Goal: Task Accomplishment & Management: Complete application form

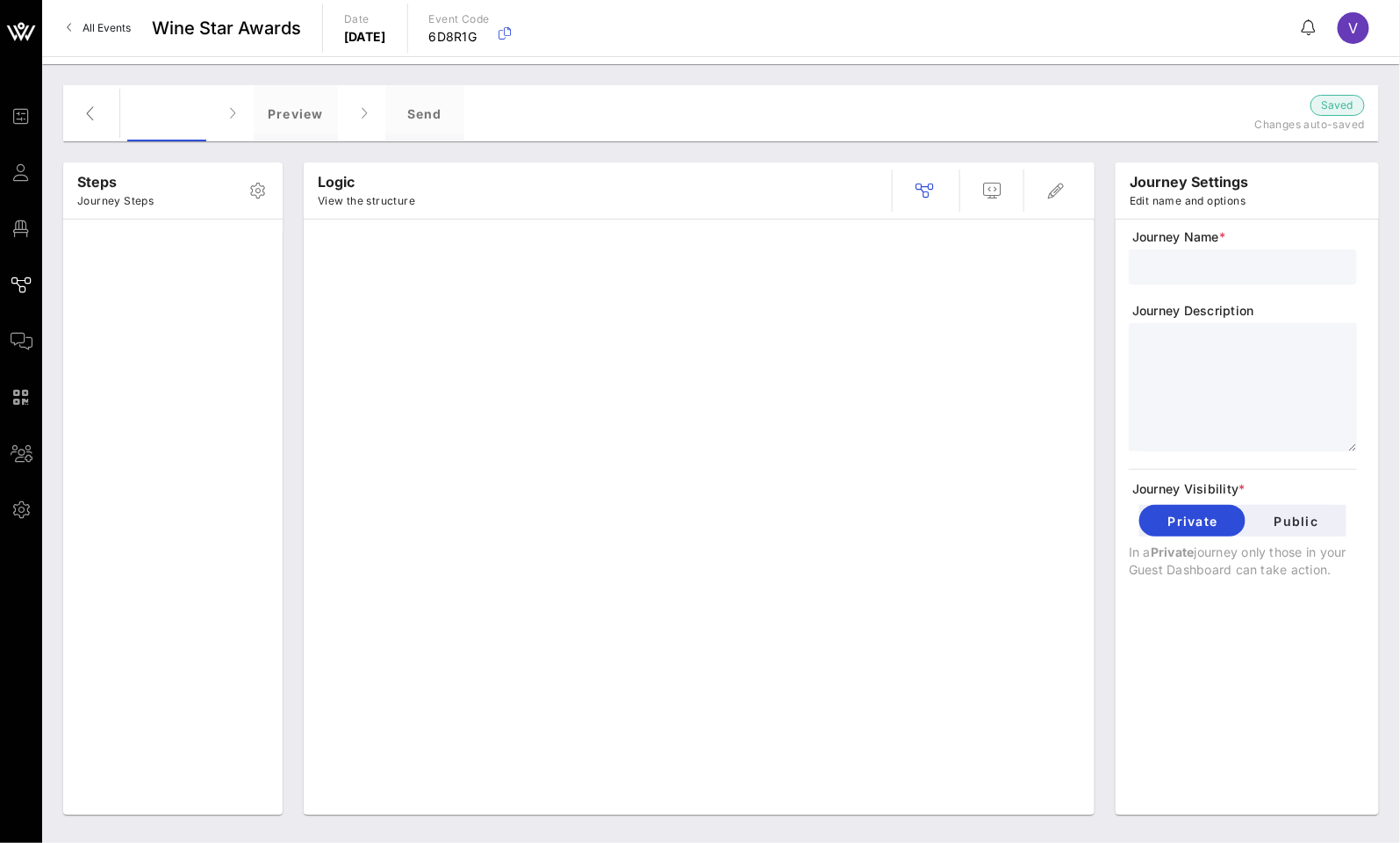
type input "RSVP"
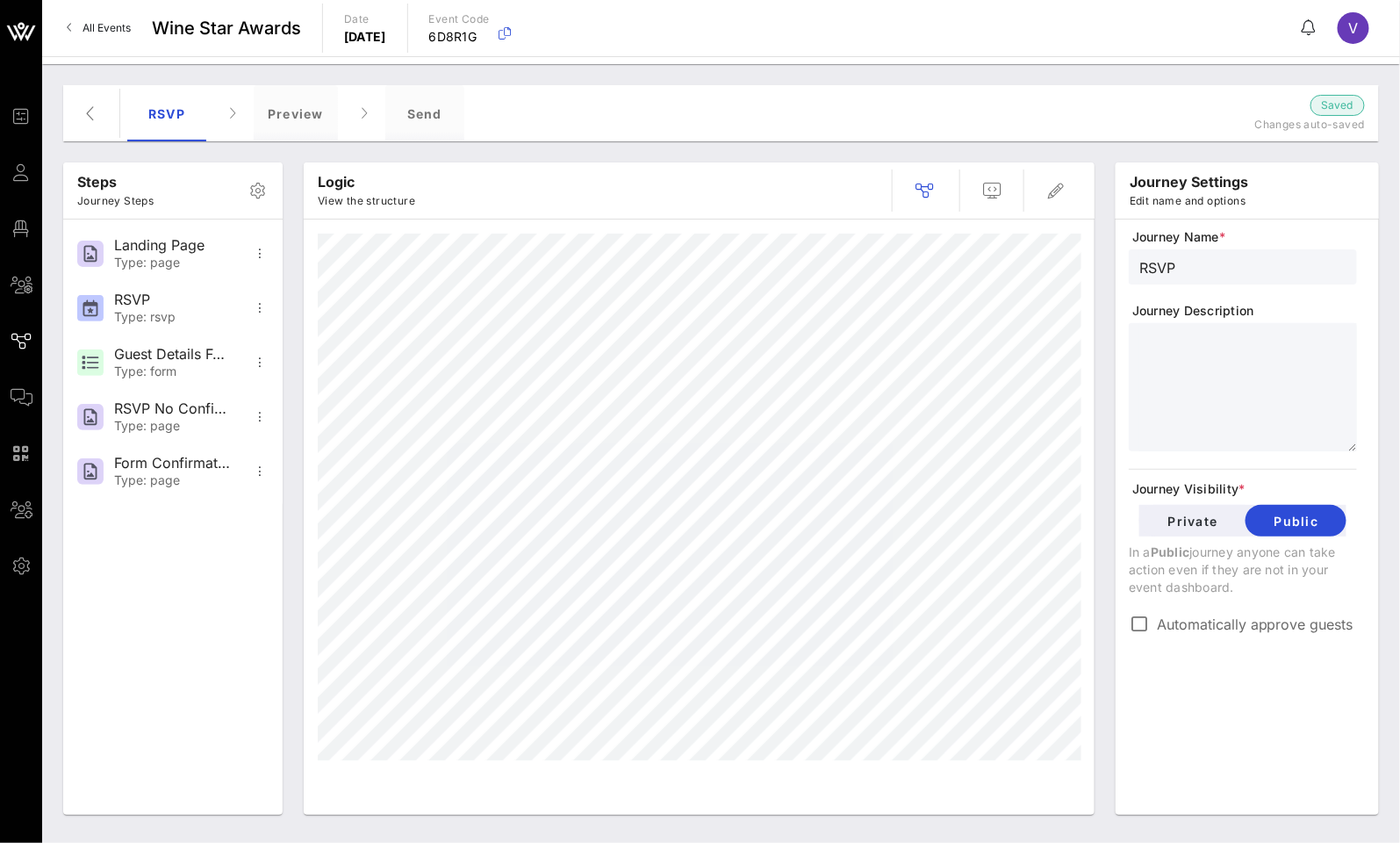
click at [107, 31] on span "All Events" at bounding box center [107, 28] width 48 height 13
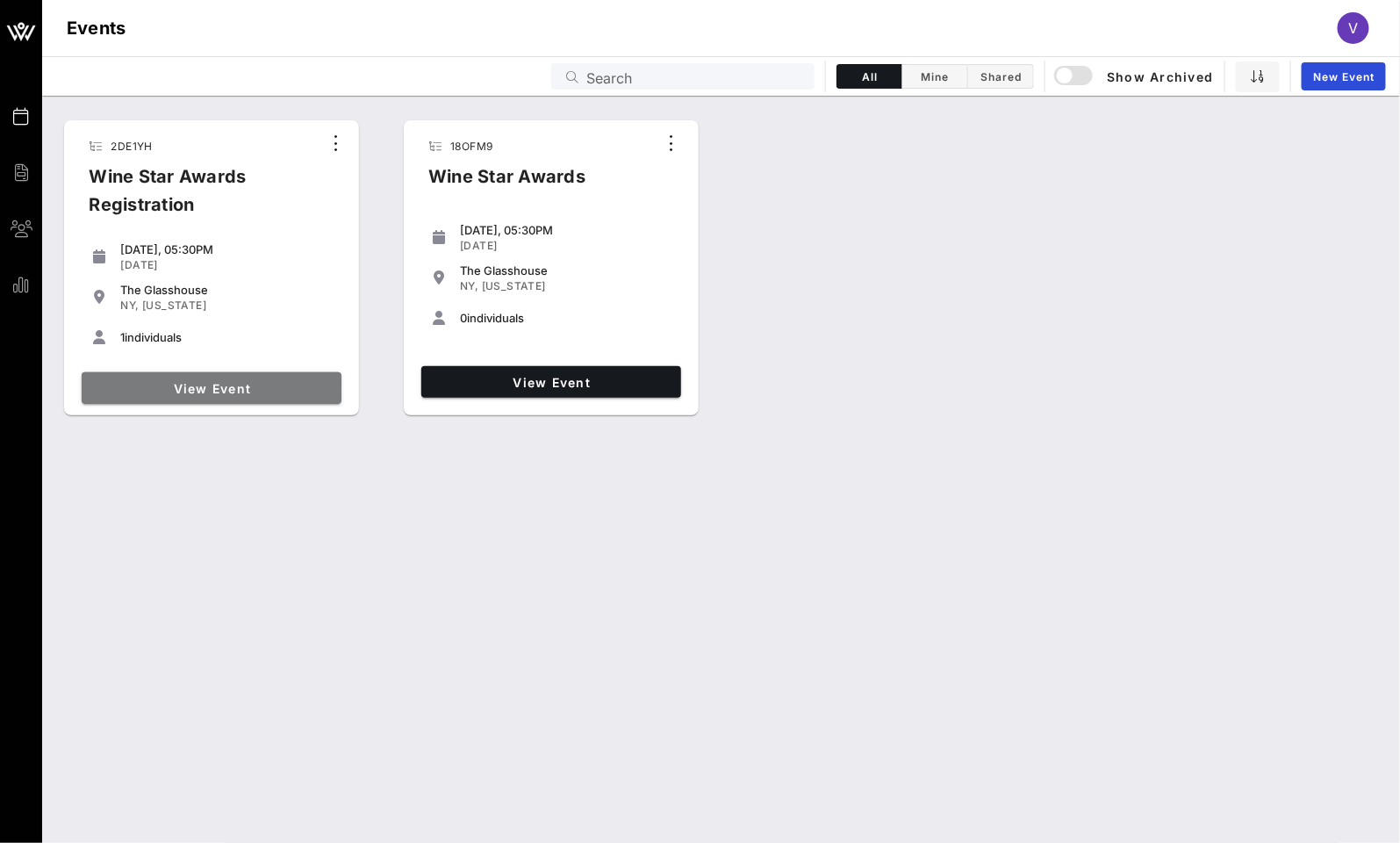
click at [239, 391] on span "View Event" at bounding box center [211, 388] width 246 height 15
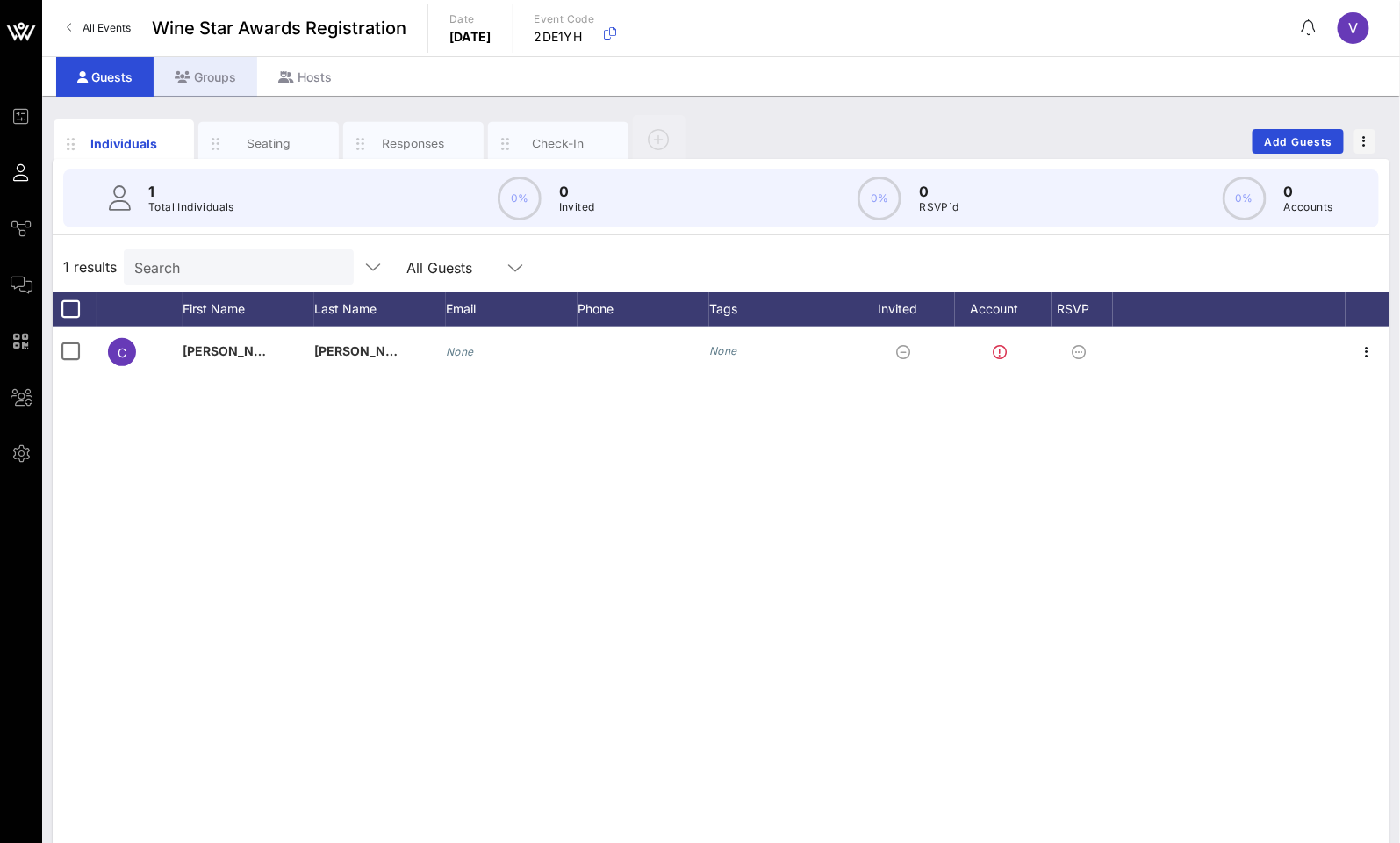
click at [209, 73] on div "Groups" at bounding box center [205, 77] width 103 height 39
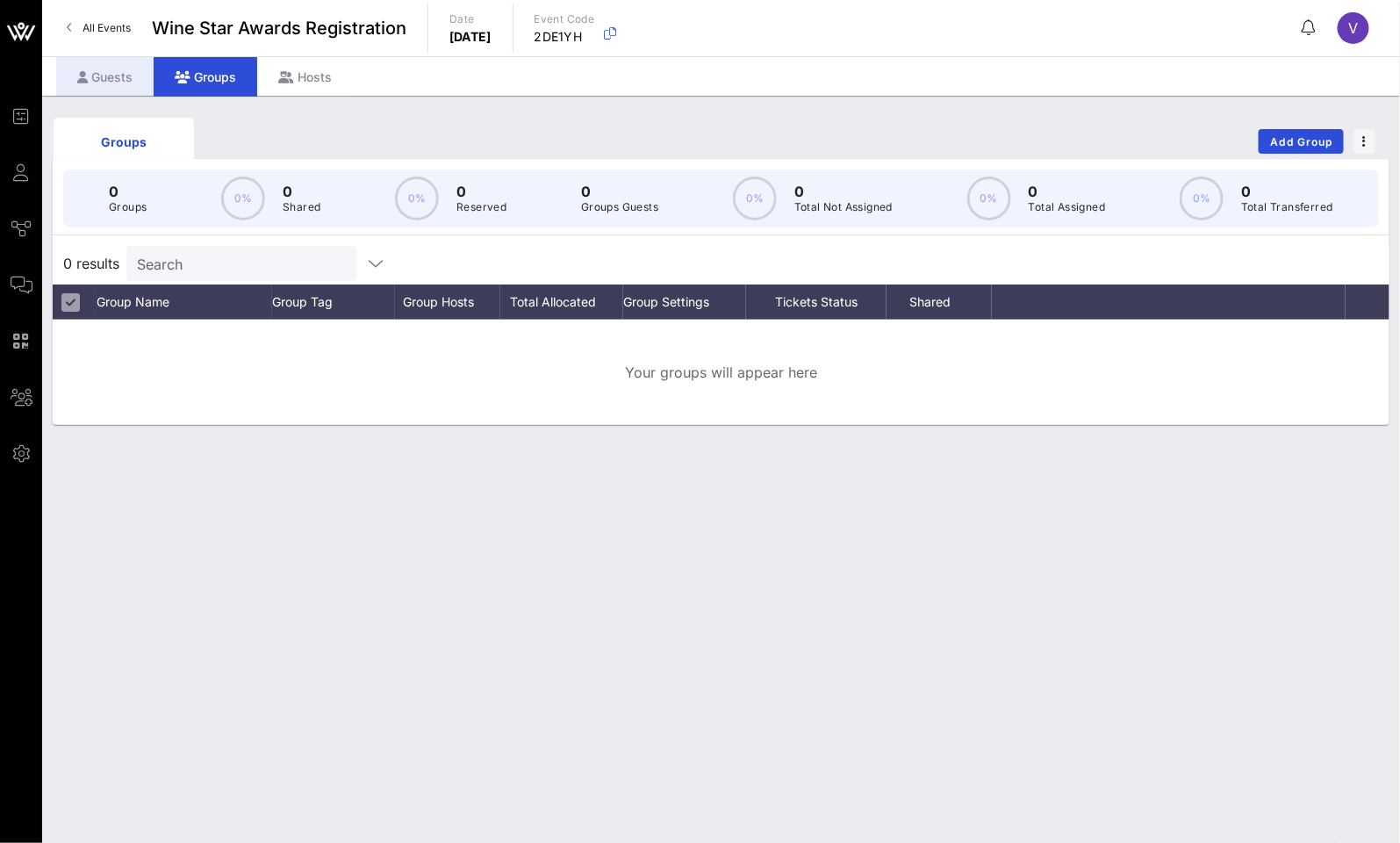
click at [126, 77] on div "Guests" at bounding box center [104, 77] width 97 height 39
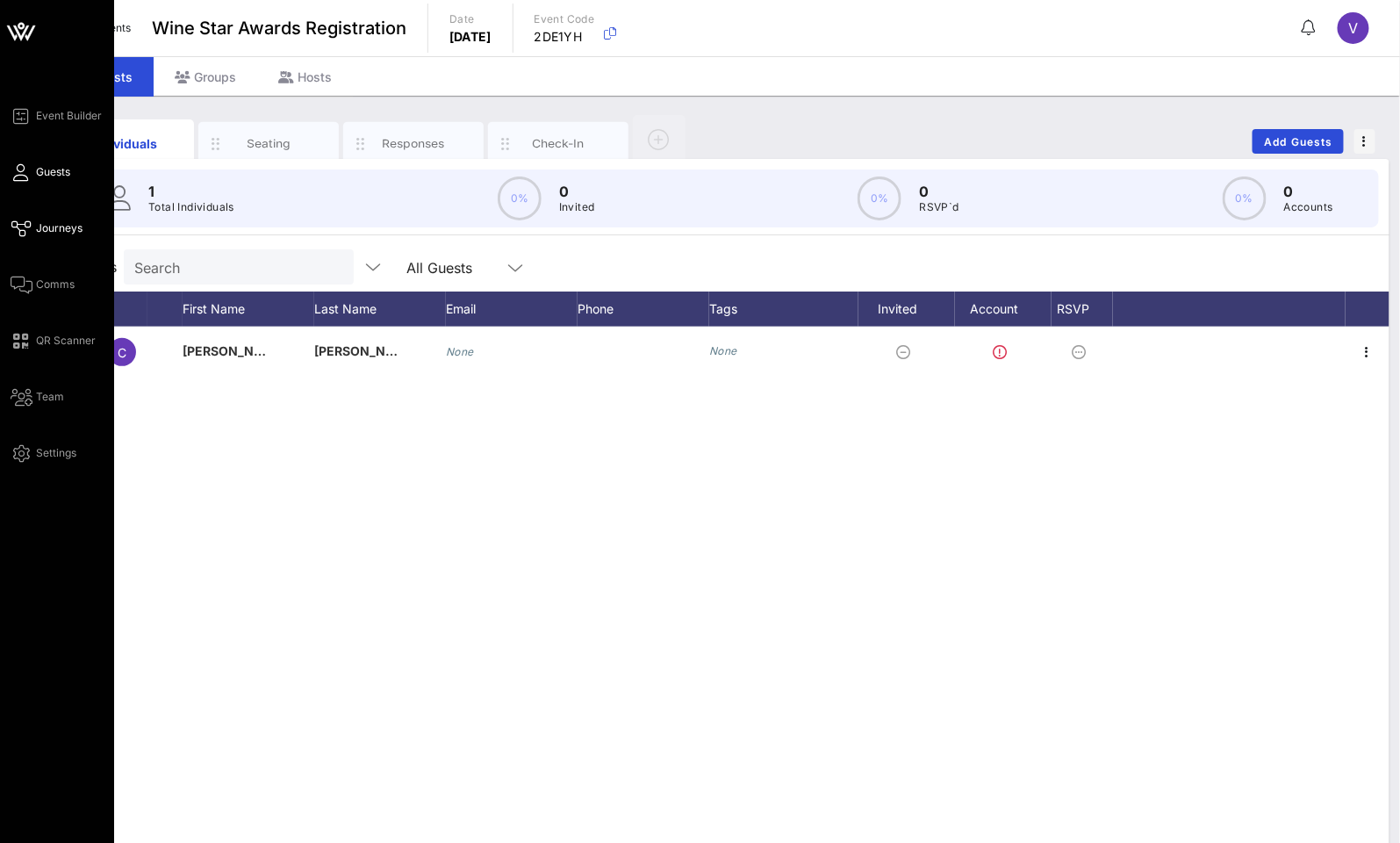
click at [53, 222] on span "Journeys" at bounding box center [59, 228] width 46 height 16
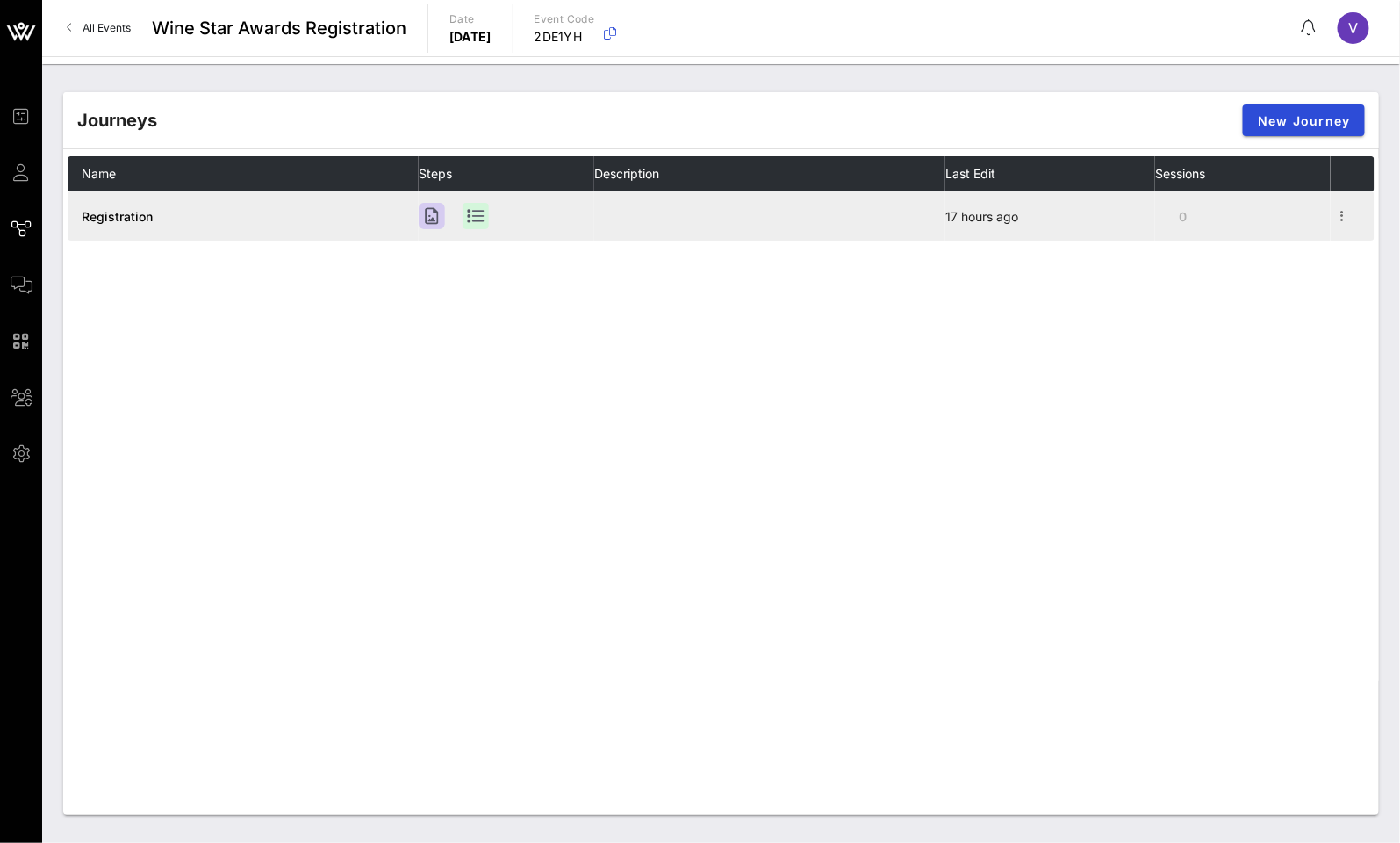
click at [118, 214] on span "Registration" at bounding box center [118, 216] width 71 height 15
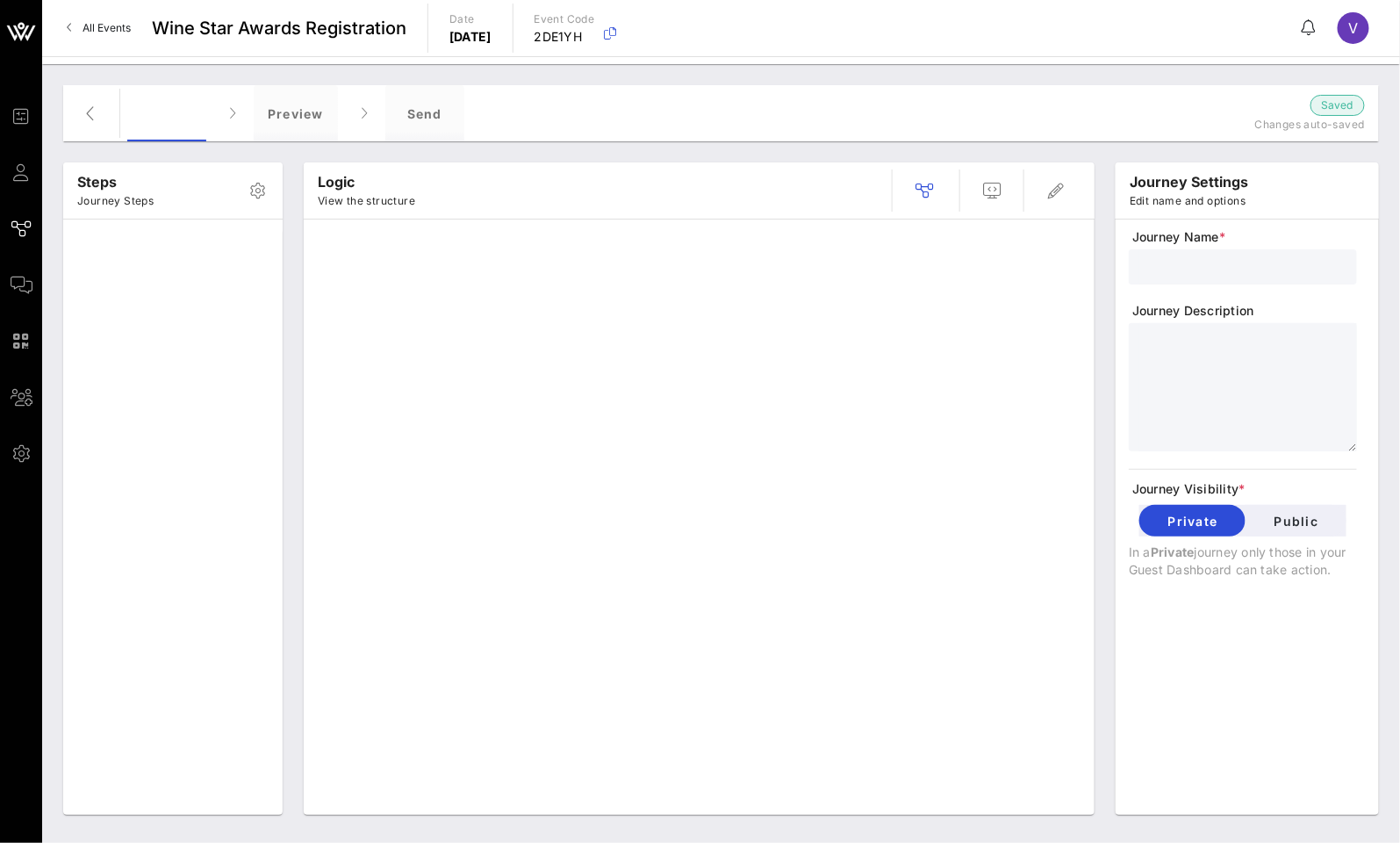
type input "Registration"
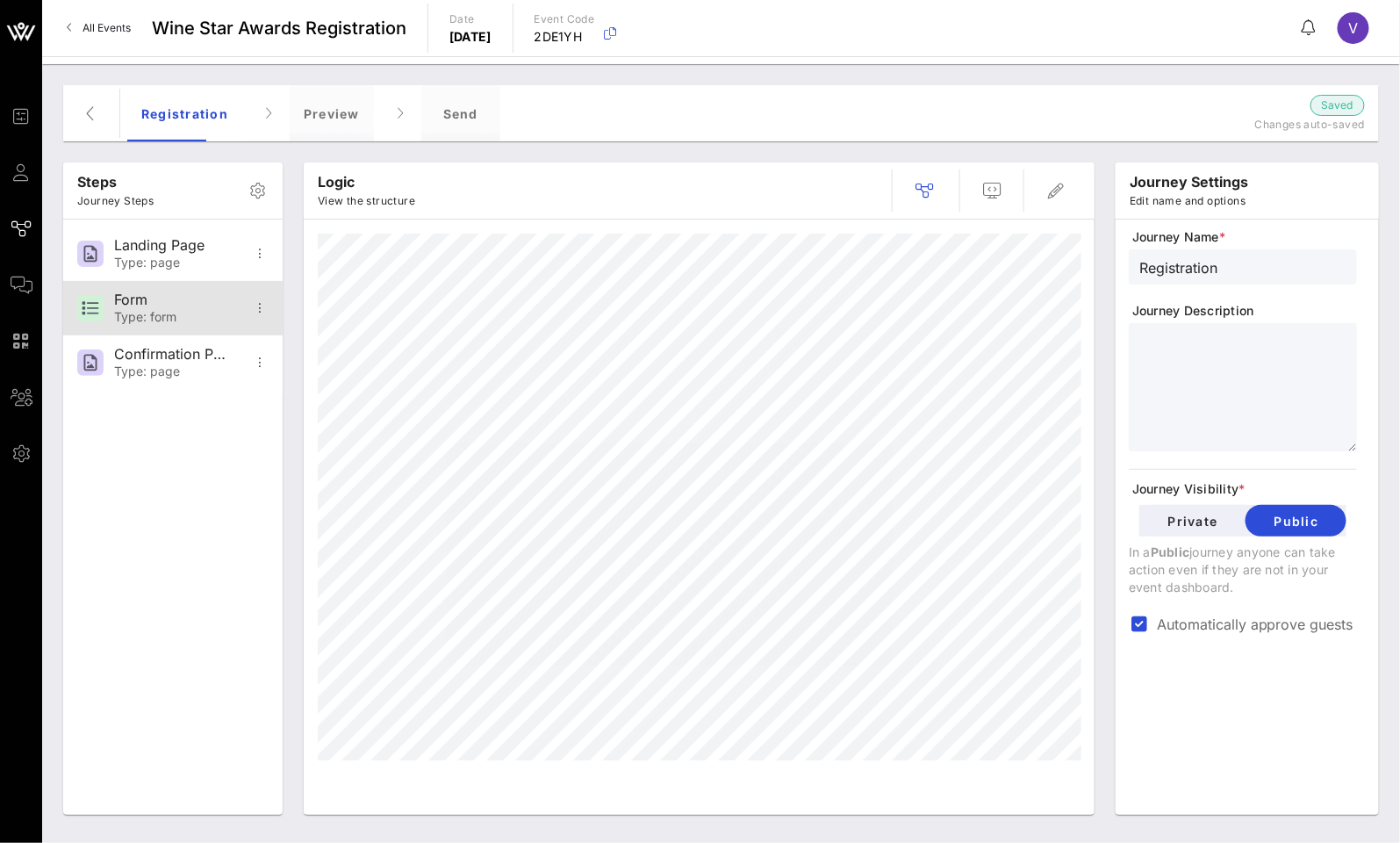
click at [129, 297] on div "Form" at bounding box center [172, 300] width 116 height 17
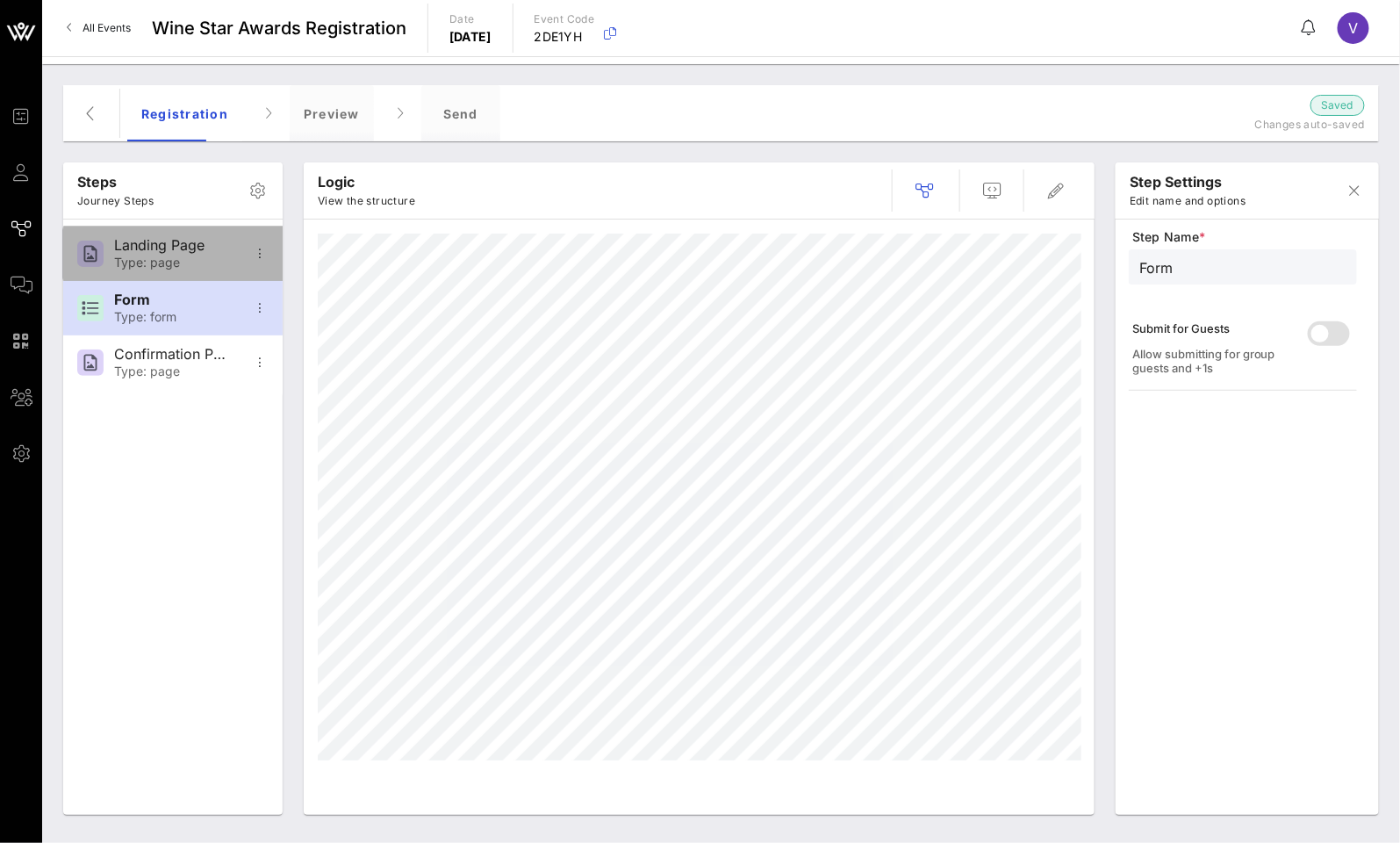
click at [159, 244] on div "Landing Page" at bounding box center [172, 245] width 116 height 17
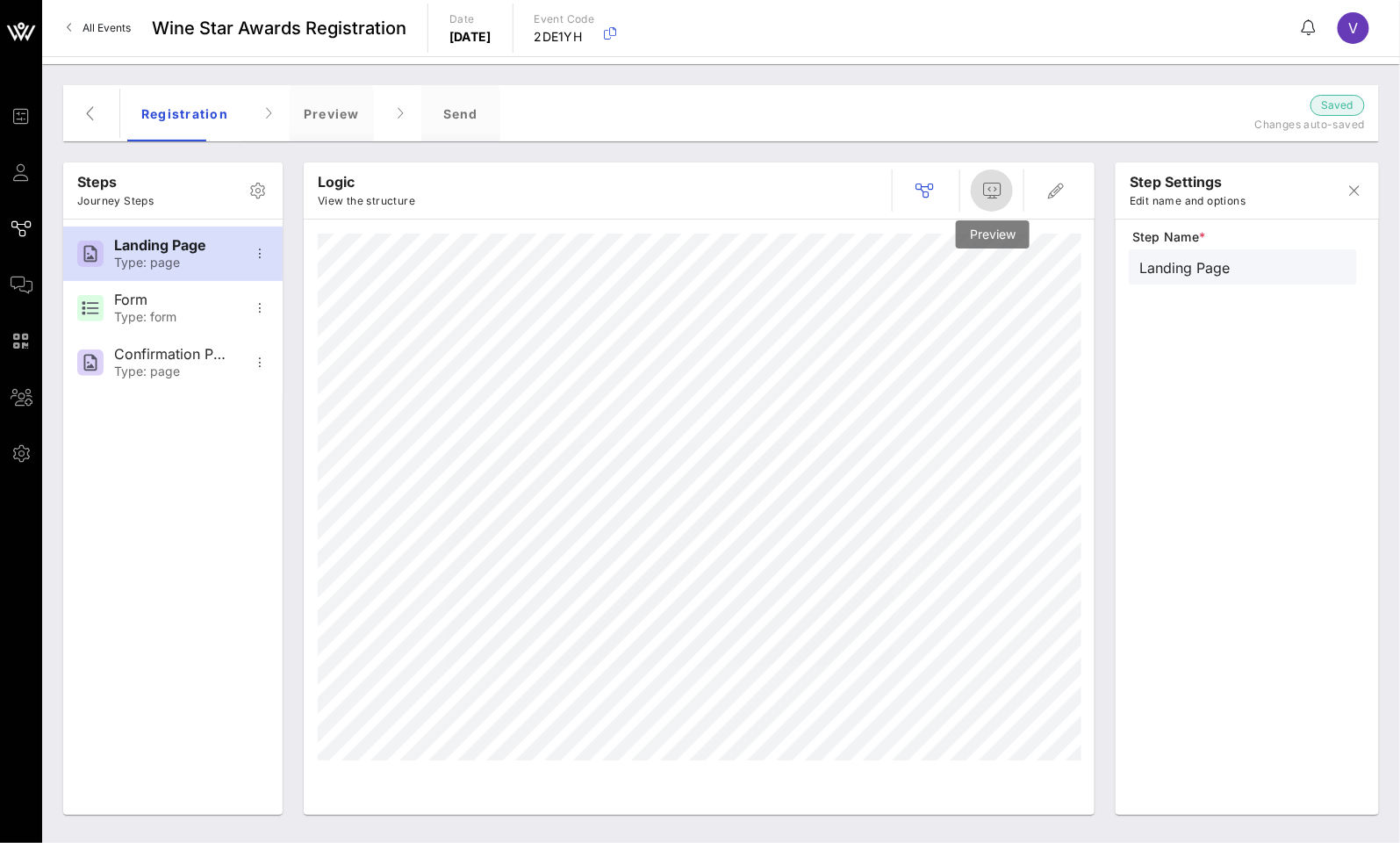
click at [993, 188] on icon "button" at bounding box center [992, 191] width 21 height 21
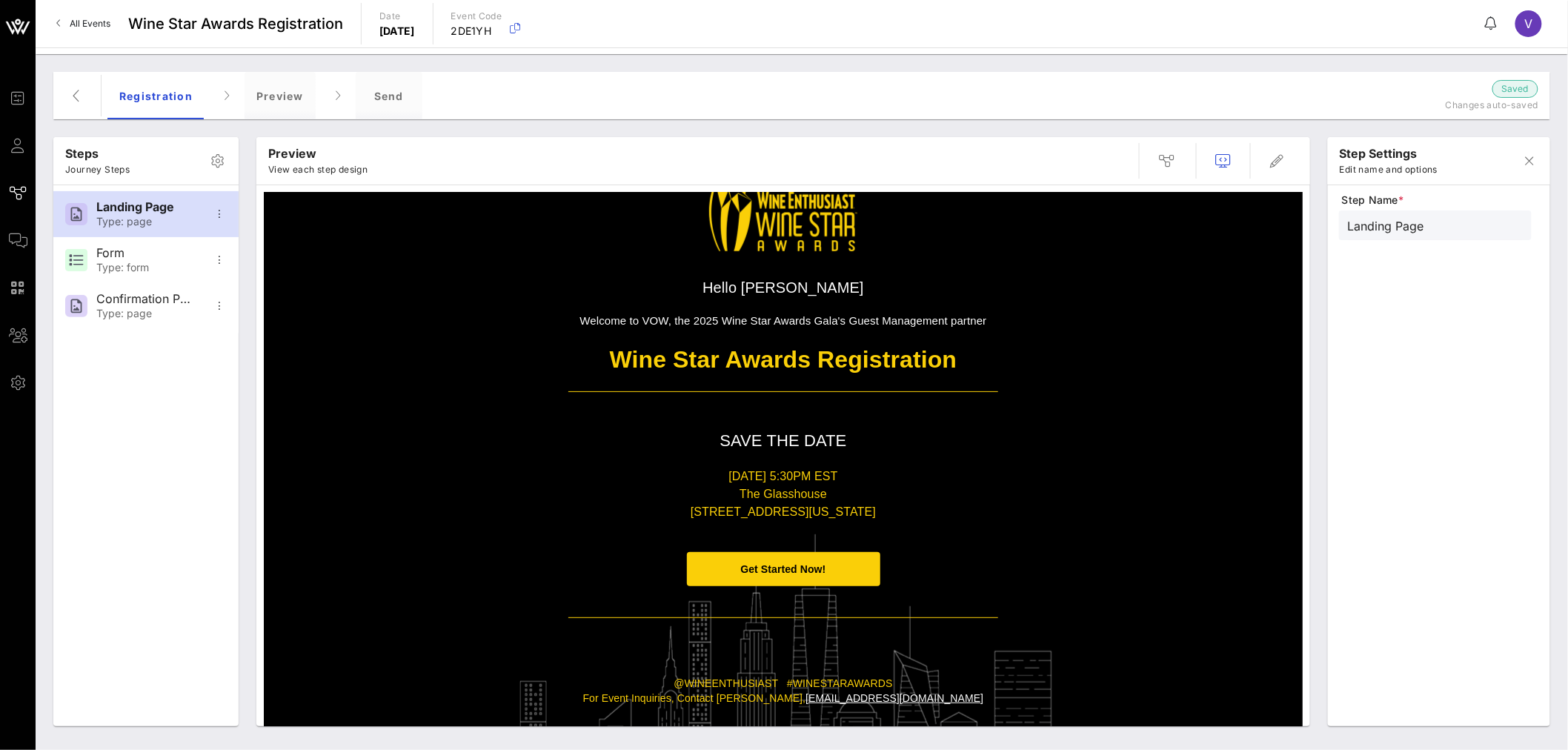
scroll to position [123, 0]
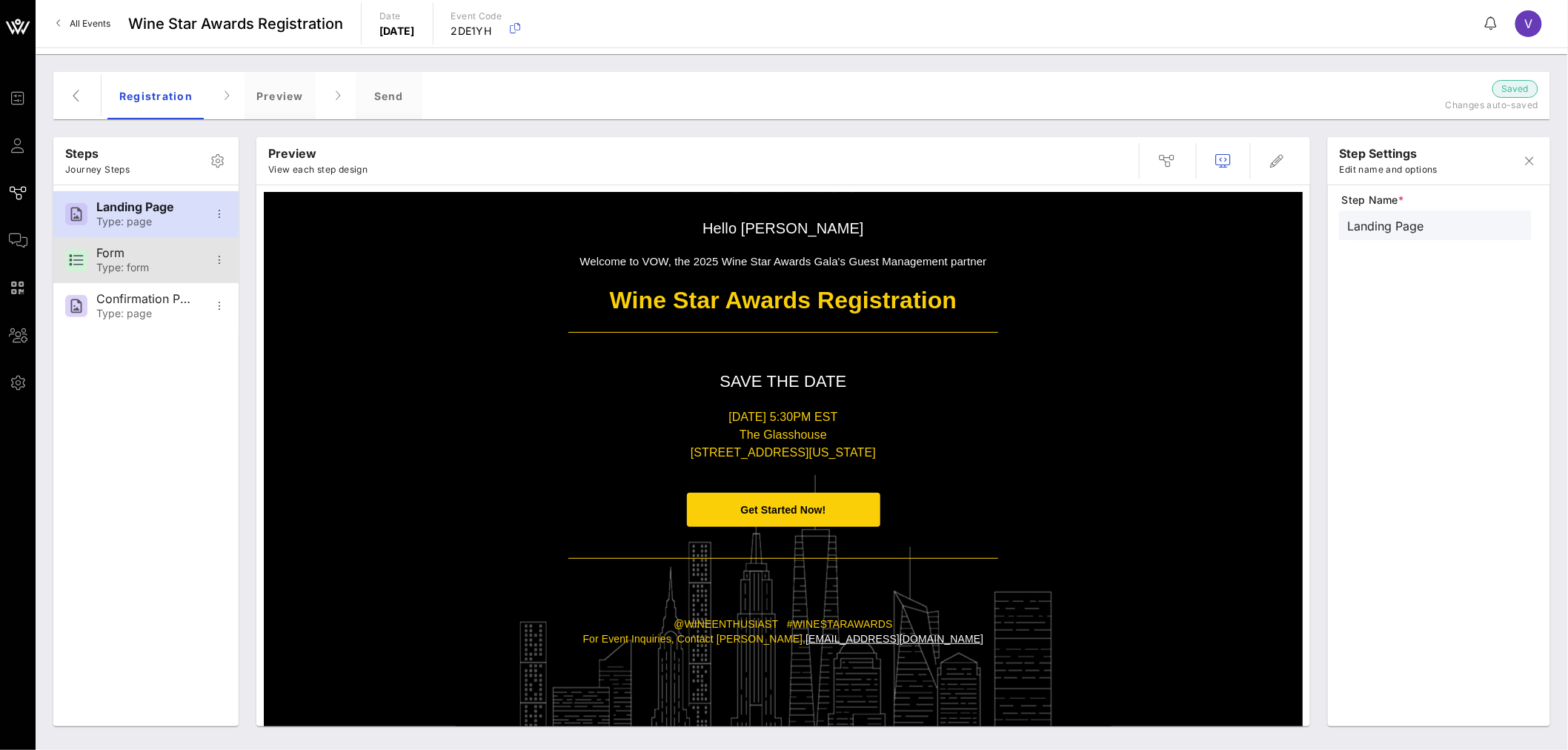
click at [145, 260] on div "Form" at bounding box center [145, 253] width 98 height 14
type input "Form"
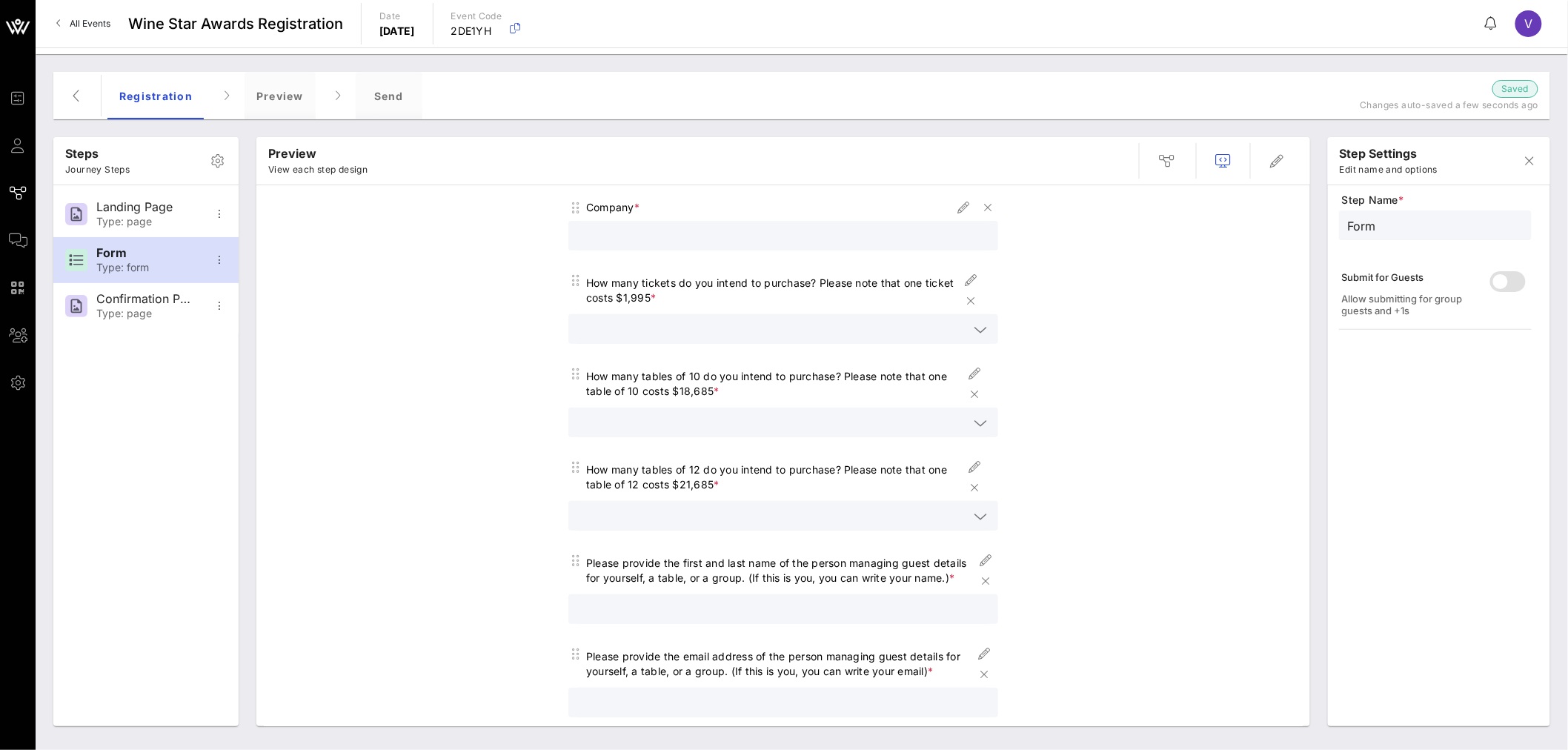
scroll to position [247, 0]
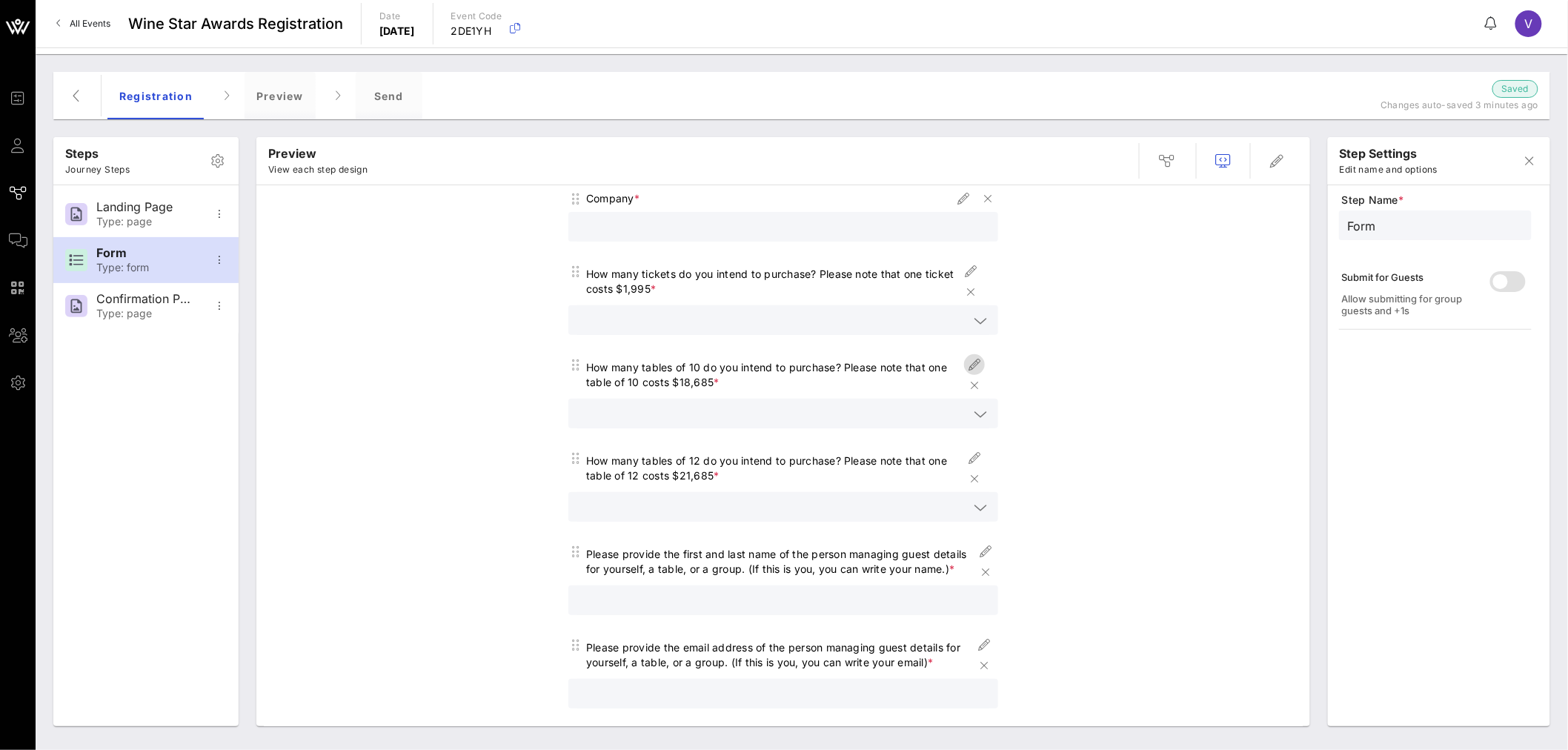
click at [969, 364] on icon "button" at bounding box center [975, 365] width 18 height 18
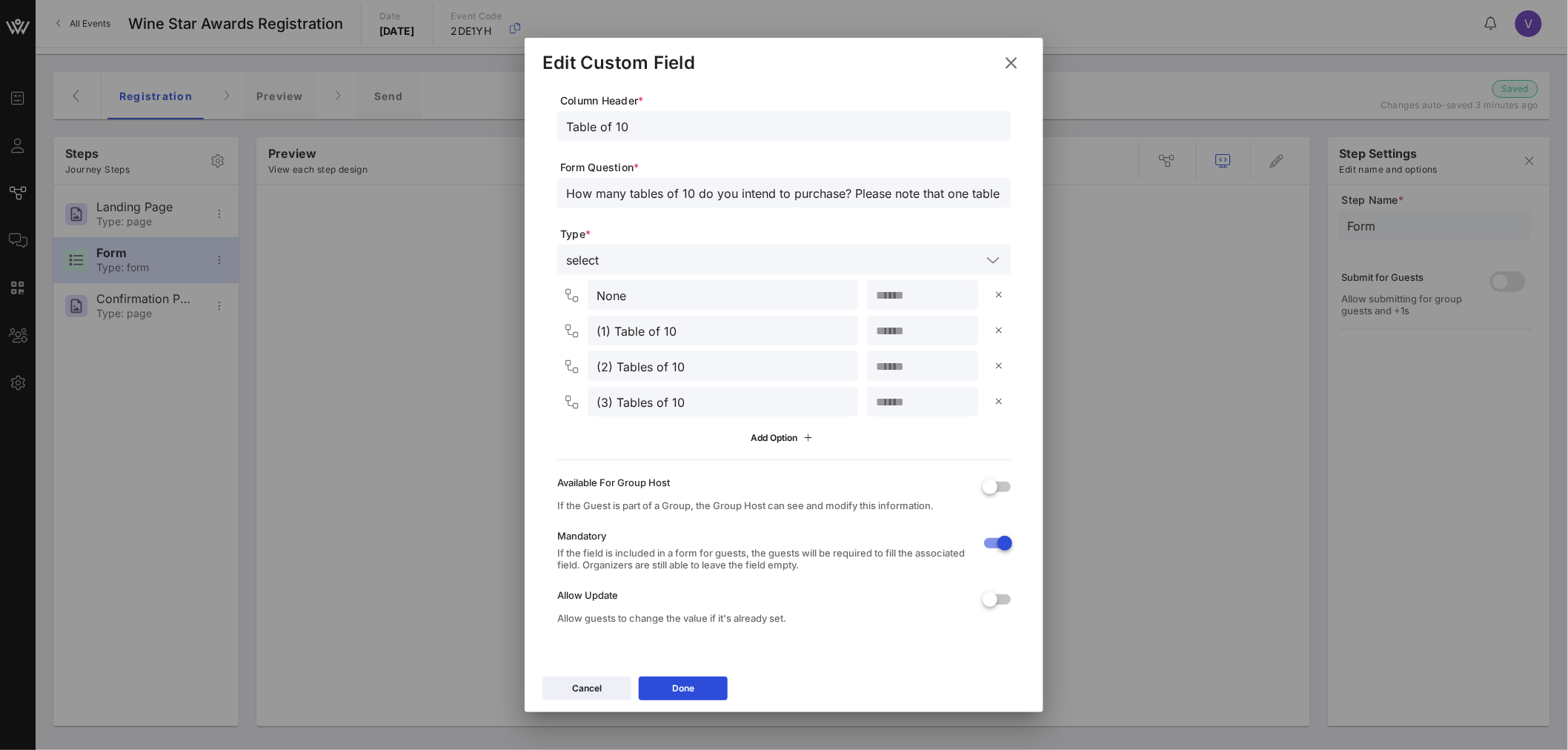
scroll to position [0, 0]
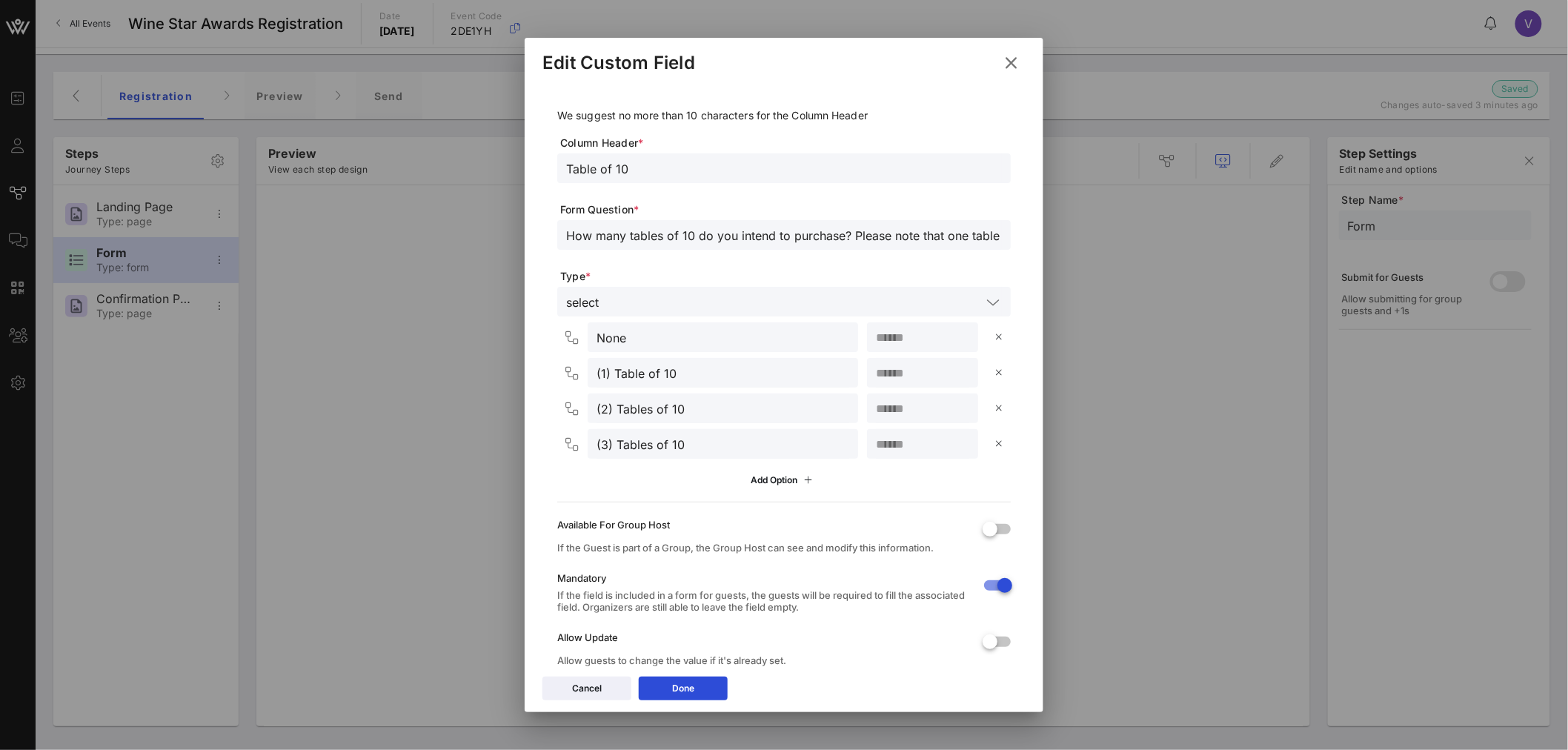
click at [1010, 62] on icon at bounding box center [1011, 63] width 24 height 23
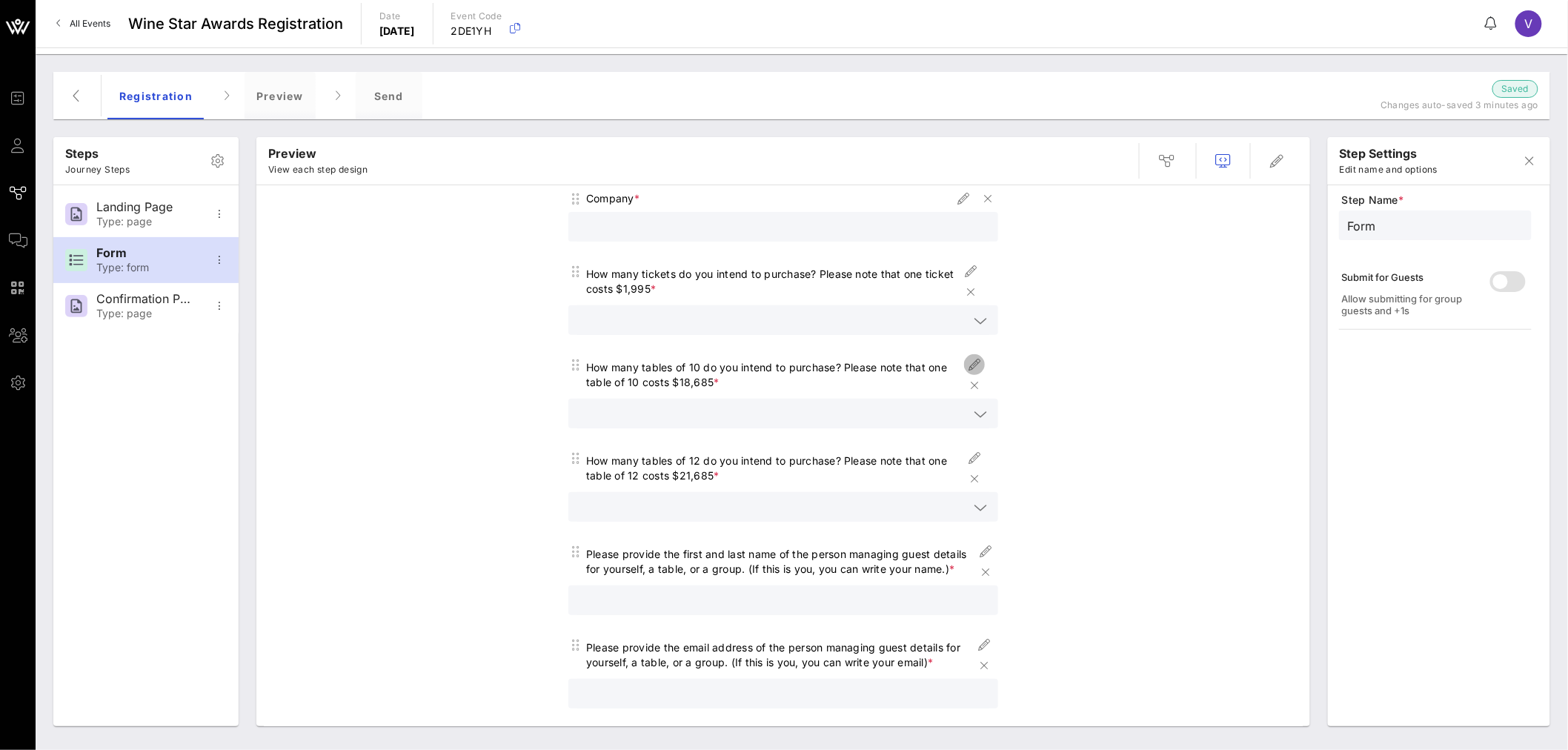
click at [968, 358] on icon "button" at bounding box center [975, 365] width 18 height 18
type input "Table of 10"
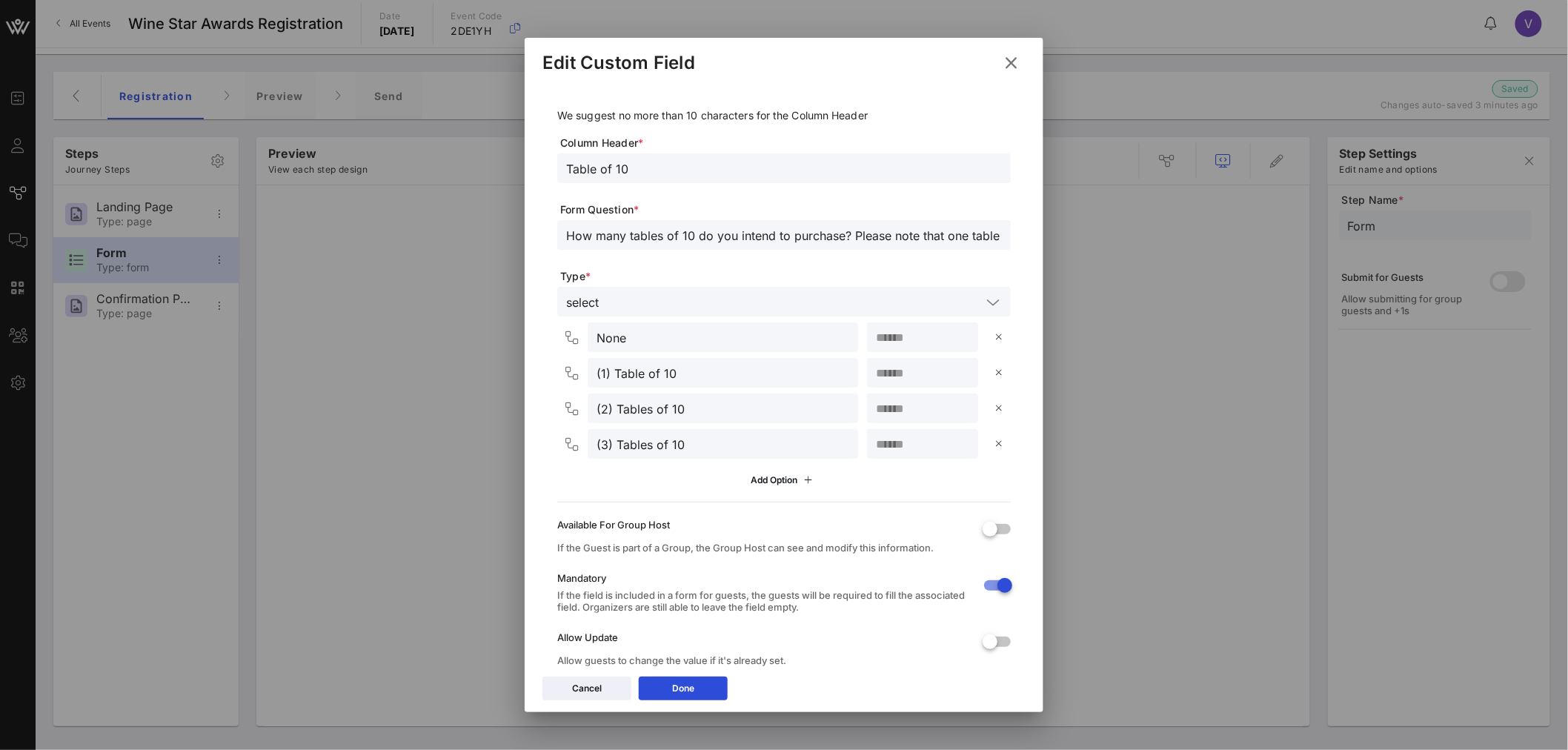
click at [901, 240] on input "How many tables of 10 do you intend to purchase? Please note that one table of …" at bounding box center [784, 235] width 436 height 20
type input "How many tables of 10 do you intend to purchase? Please note that one table of …"
click at [696, 694] on button "Done" at bounding box center [684, 689] width 89 height 24
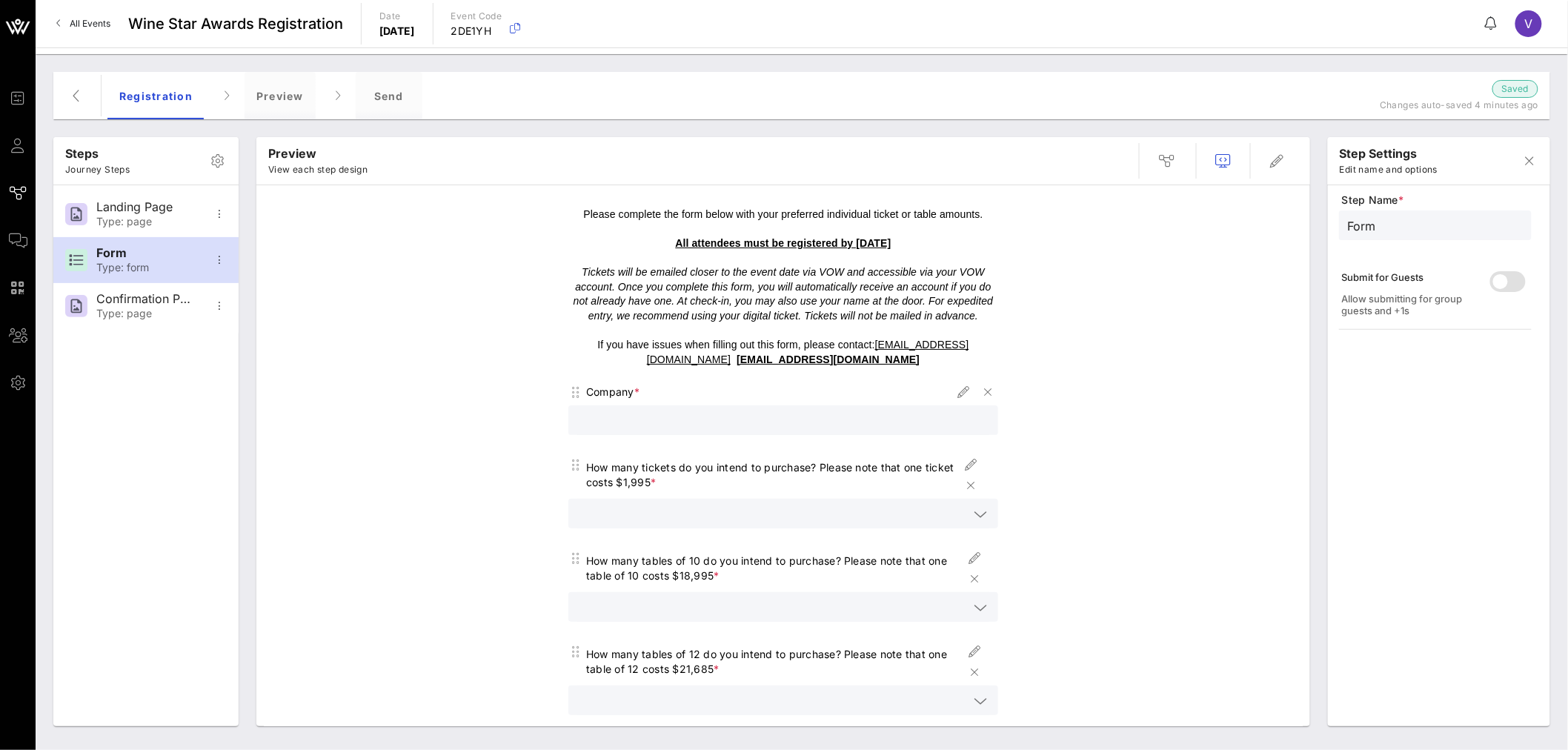
scroll to position [82, 0]
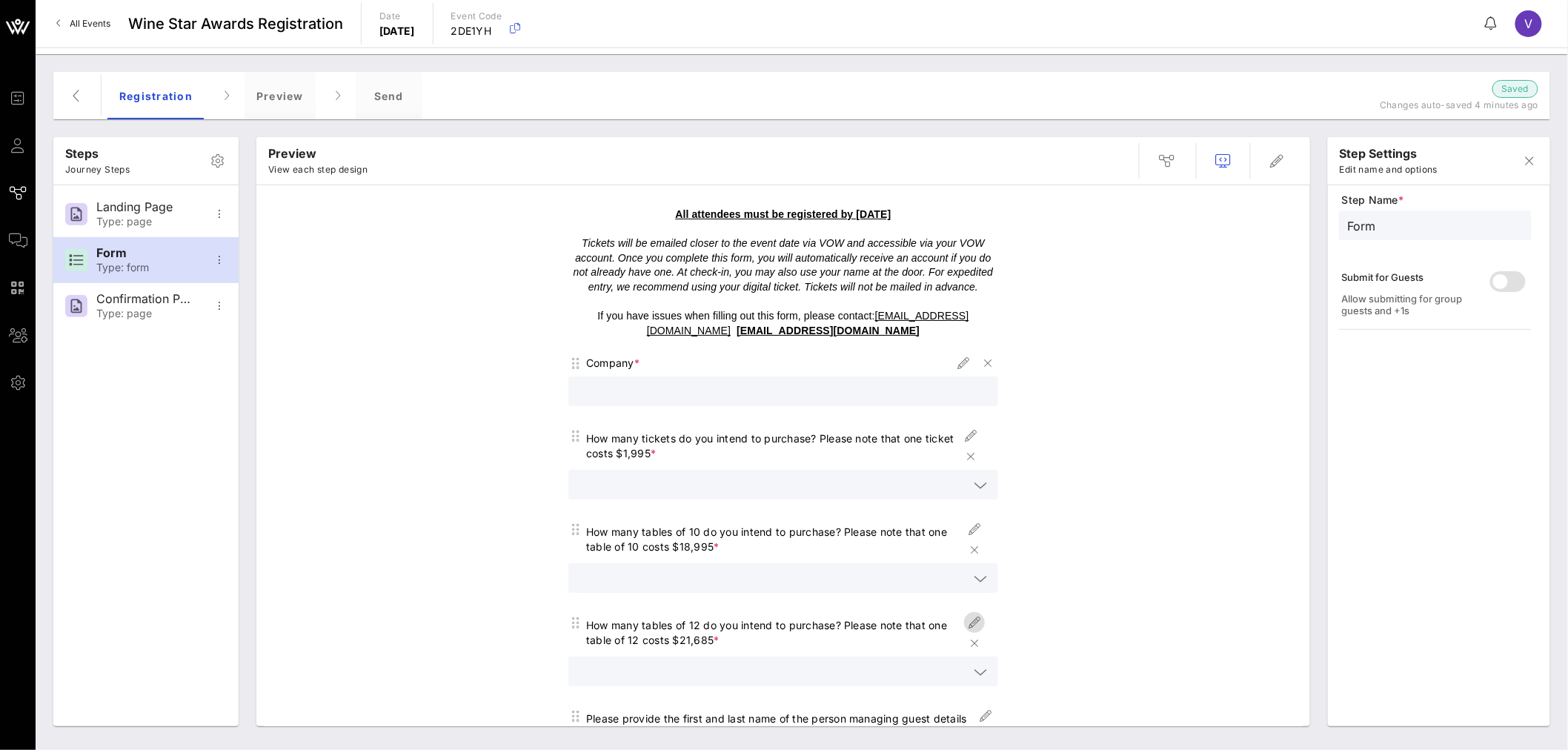
click at [970, 620] on icon "button" at bounding box center [975, 623] width 18 height 18
type input "Table of 12"
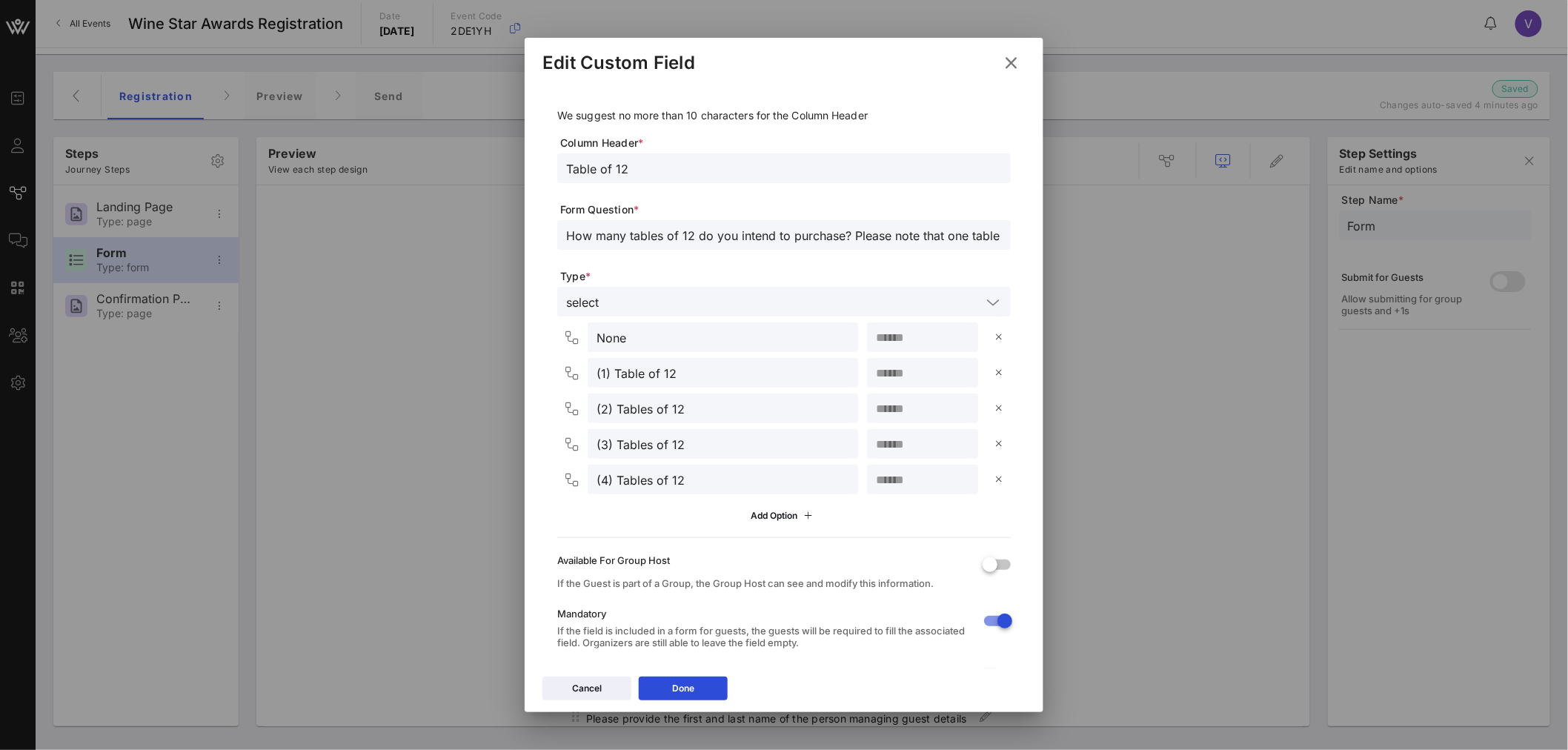
click at [845, 238] on input "How many tables of 12 do you intend to purchase? Please note that one table of …" at bounding box center [784, 235] width 436 height 20
type input "How many tables of 12 do you intend to purchase? Please note that one table of …"
click at [688, 678] on button "Done" at bounding box center [684, 689] width 89 height 24
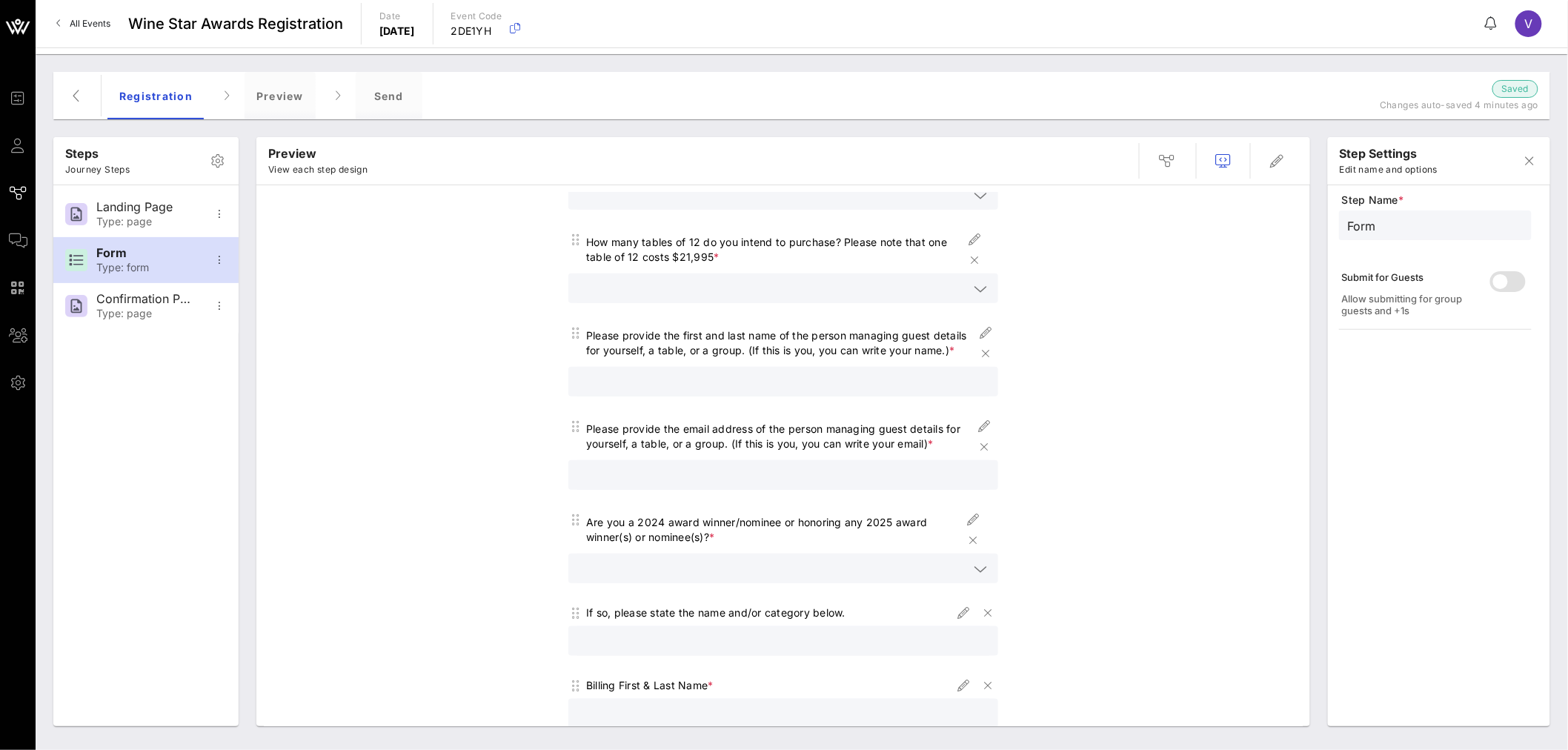
scroll to position [494, 0]
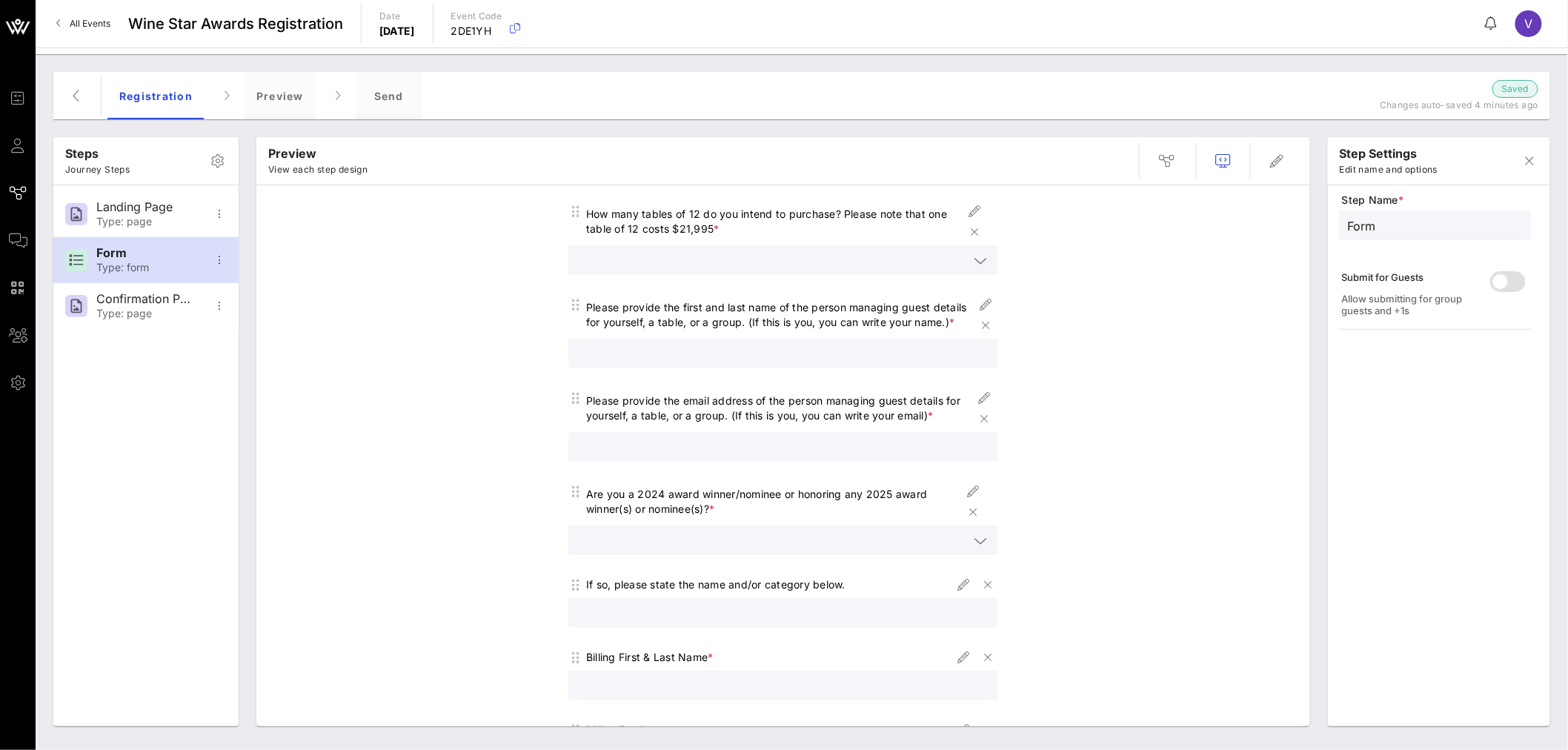
click at [653, 498] on div "Are you a 2024 award winner/nominee or honoring any 2025 award winner(s) or nom…" at bounding box center [775, 502] width 376 height 29
click at [966, 491] on icon "button" at bounding box center [973, 492] width 18 height 18
type input "Honoring an Award Winner (s)"
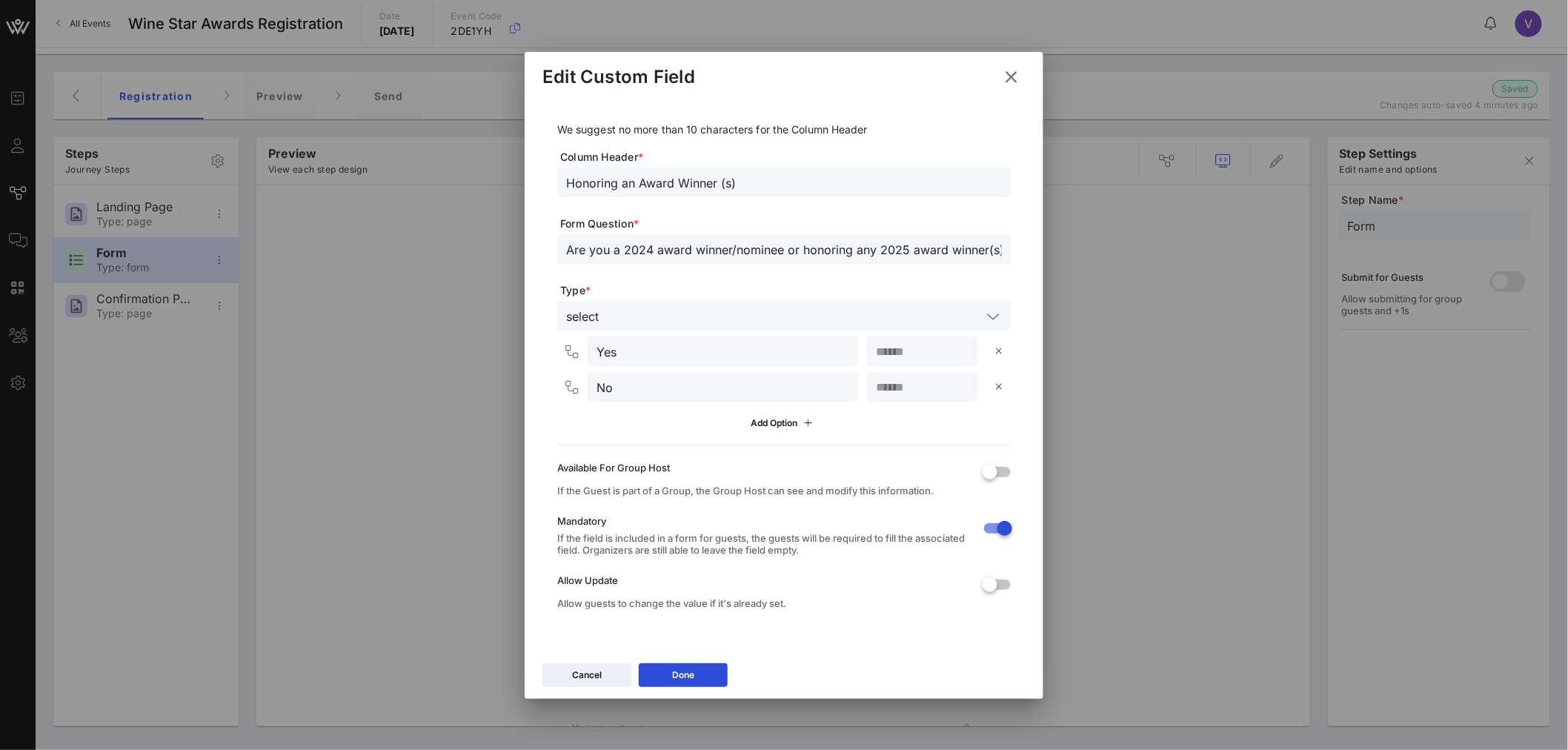
click at [690, 230] on span "Form Question *" at bounding box center [785, 224] width 451 height 15
click at [644, 250] on input "Are you a 2024 award winner/nominee or honoring any 2025 award winner(s) or nom…" at bounding box center [784, 249] width 436 height 20
type input "Are you a 2025 award winner/nominee or honoring any 2025 award winner(s) or nom…"
click at [705, 673] on button "Done" at bounding box center [684, 675] width 89 height 24
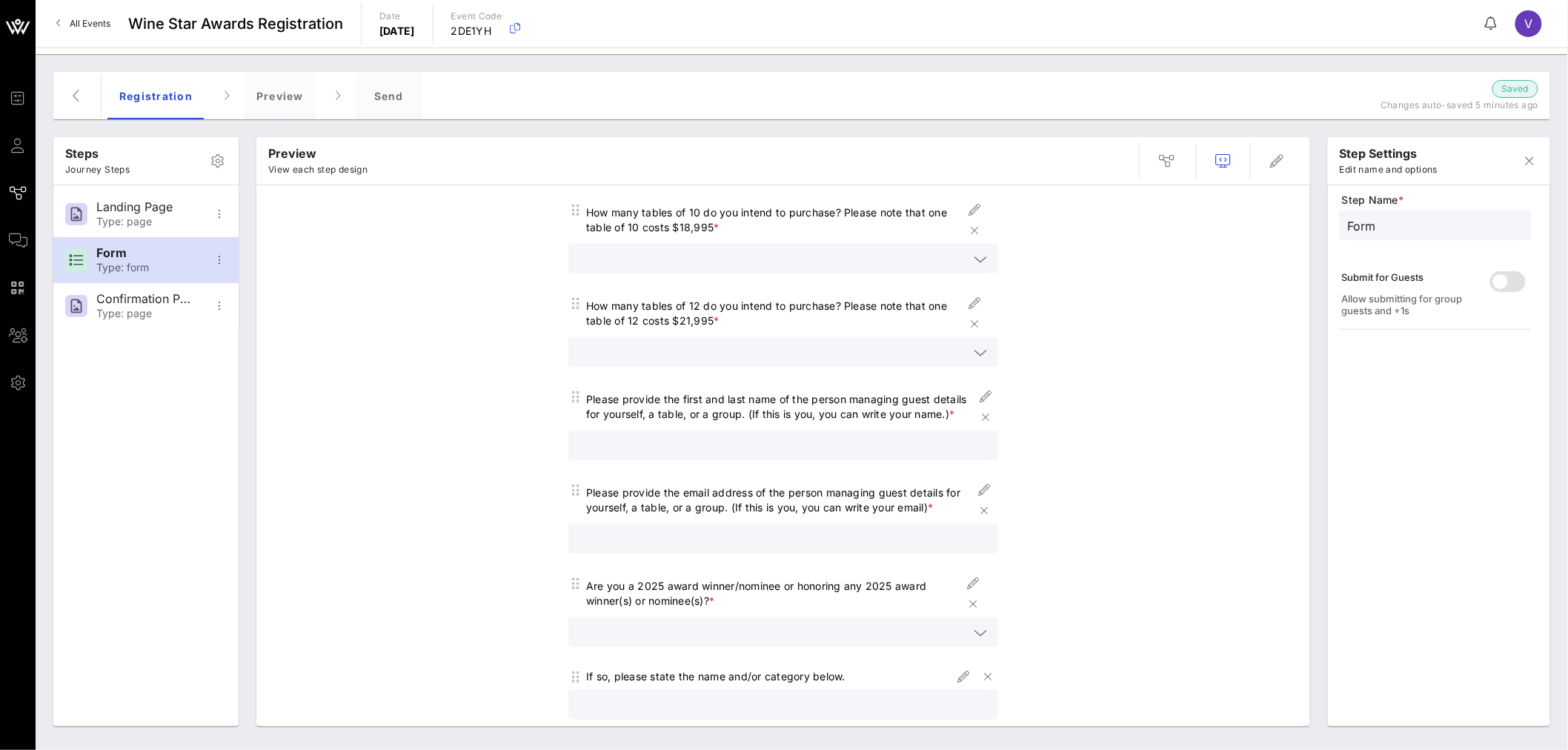
scroll to position [0, 0]
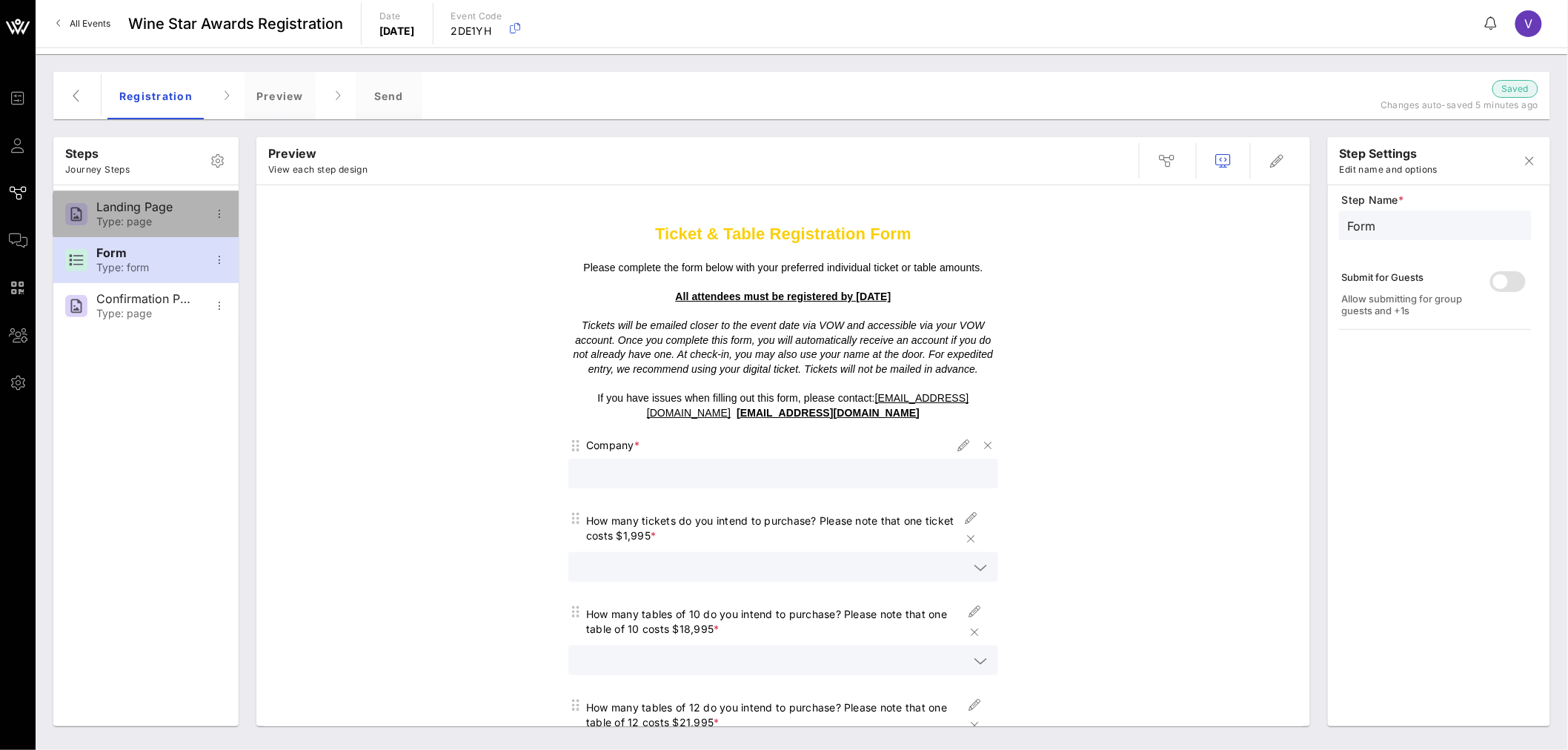
click at [121, 218] on div "Type: page" at bounding box center [145, 221] width 98 height 13
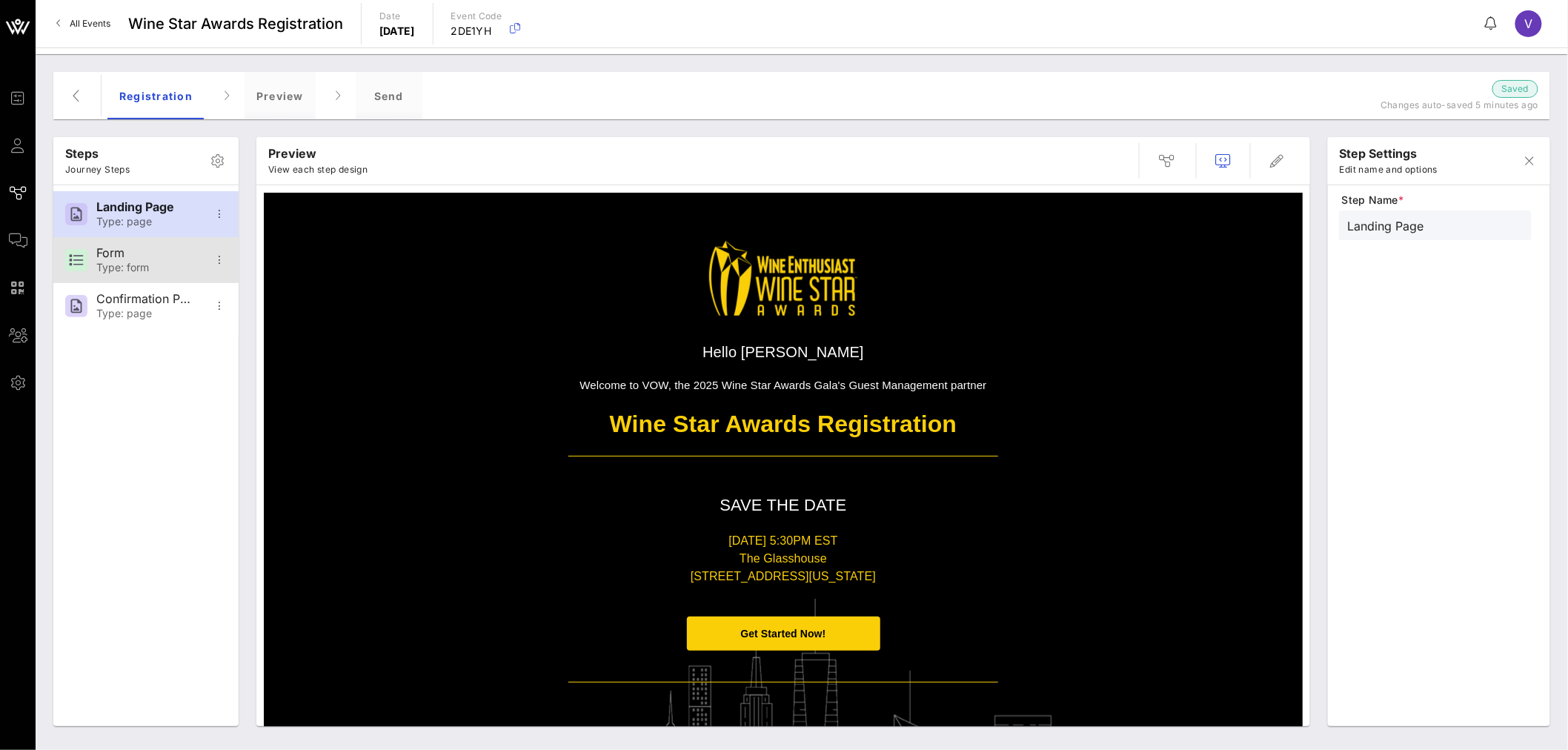
click at [139, 258] on div "Form" at bounding box center [145, 253] width 98 height 14
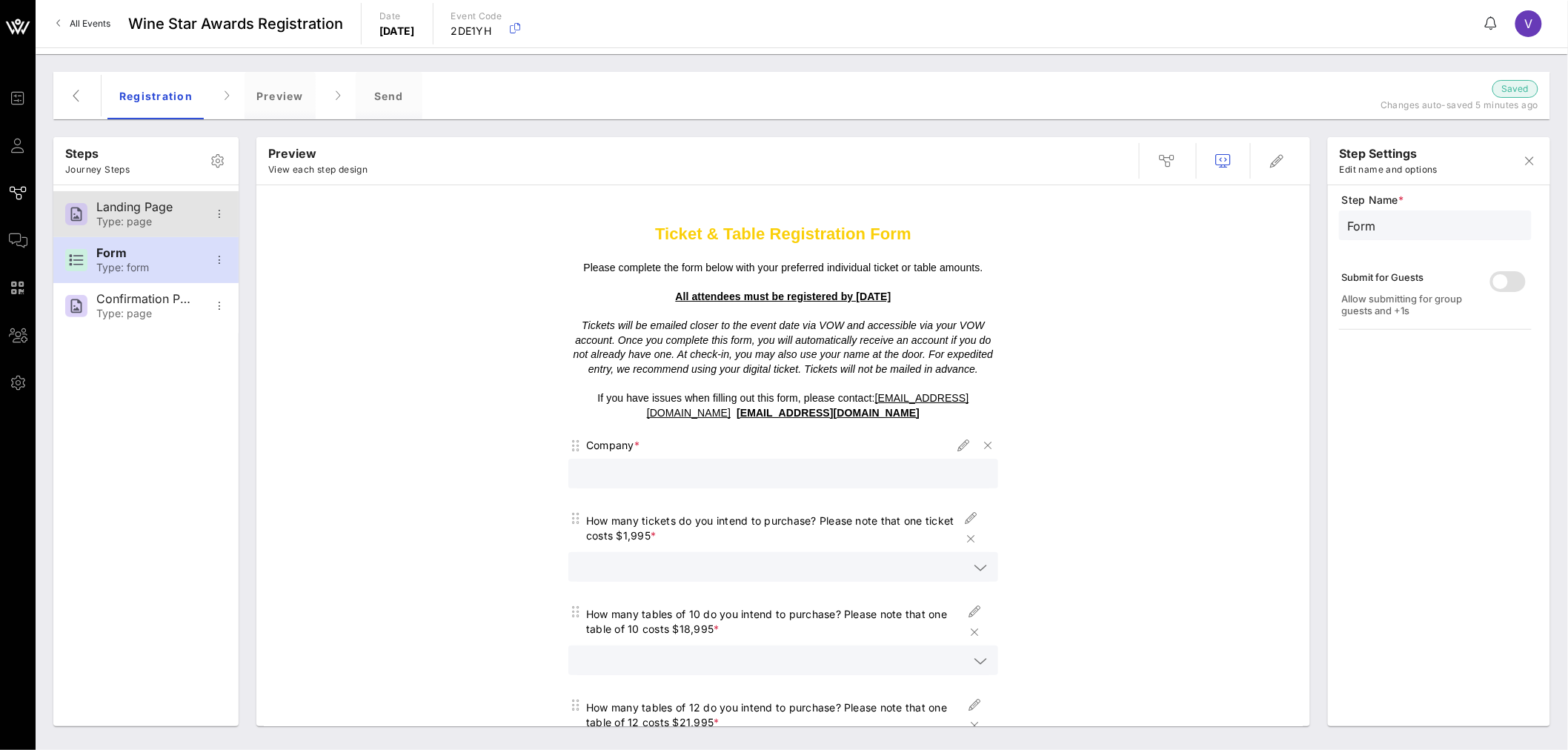
click at [149, 218] on div "Type: page" at bounding box center [145, 221] width 98 height 13
type input "Landing Page"
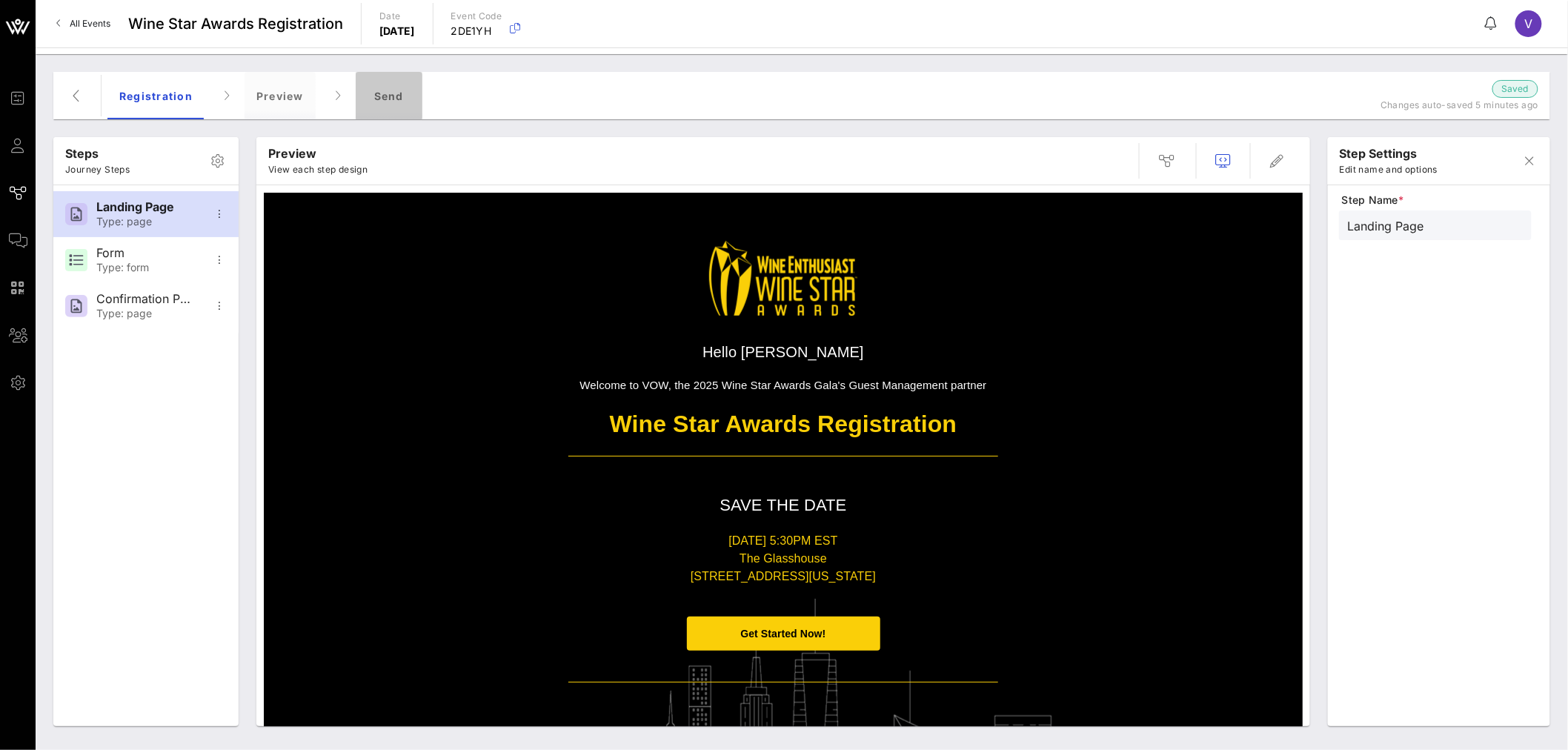
click at [401, 75] on div "Send" at bounding box center [389, 95] width 67 height 47
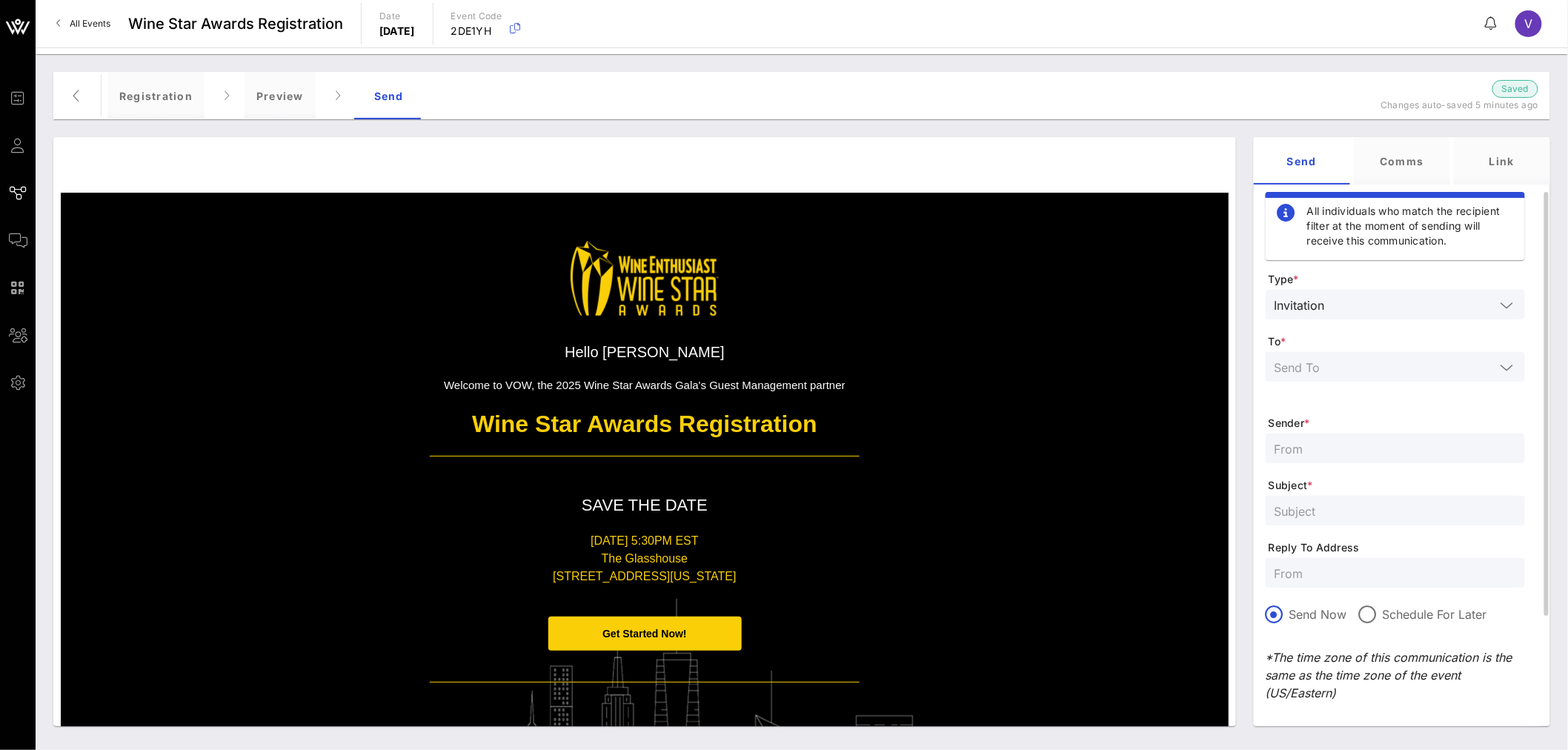
scroll to position [150, 0]
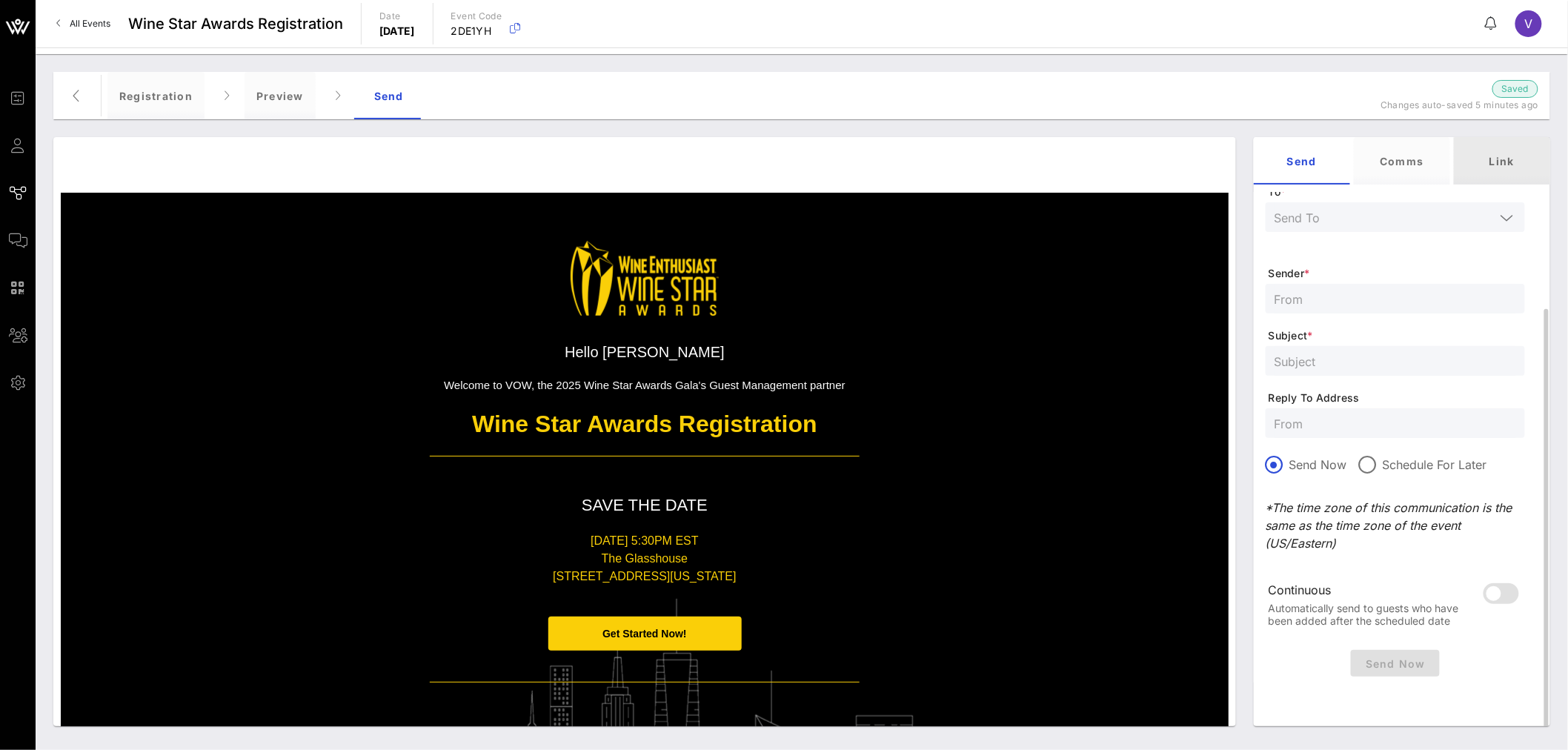
click at [1181, 152] on div "Link" at bounding box center [1502, 160] width 96 height 47
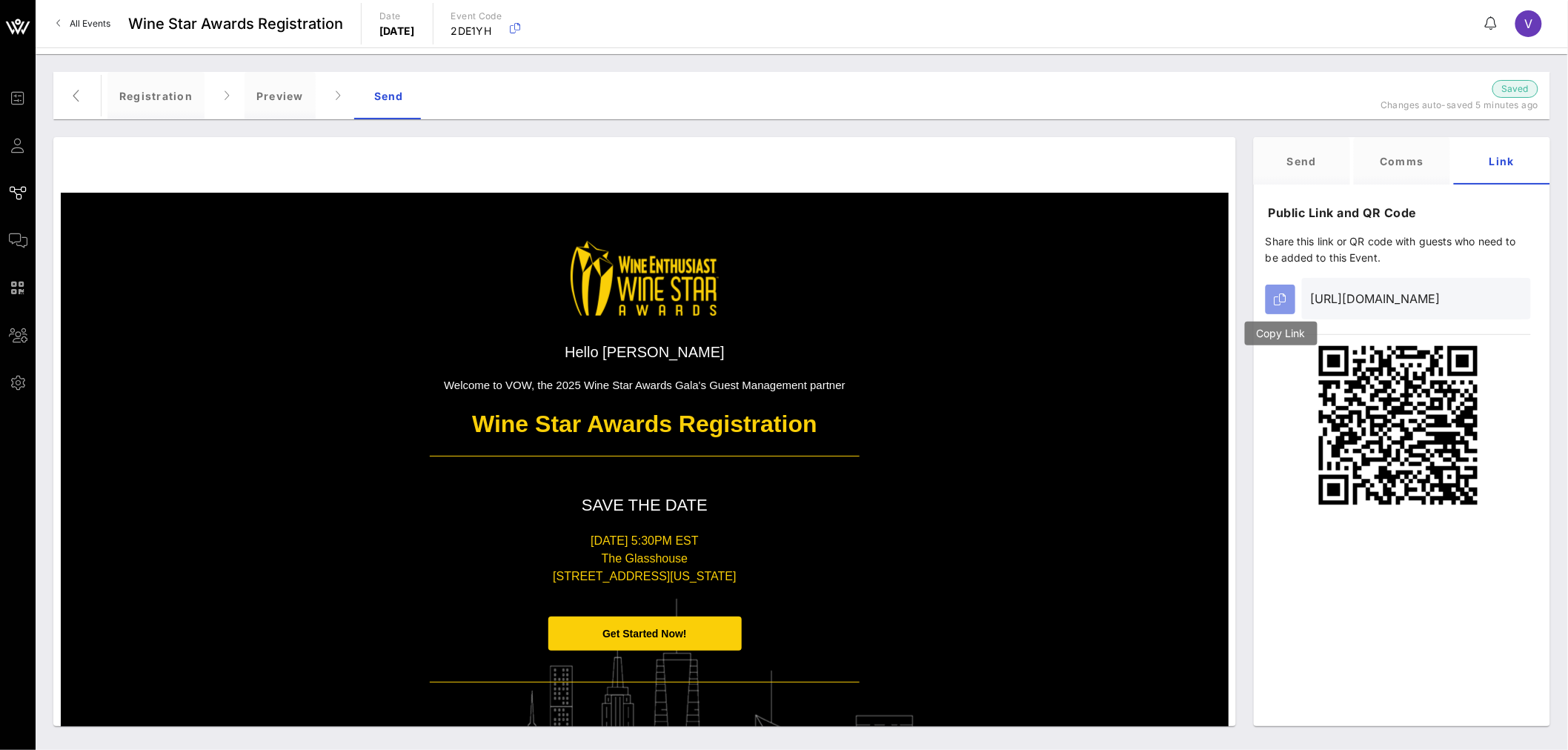
click at [1181, 300] on icon "button" at bounding box center [1280, 300] width 12 height 12
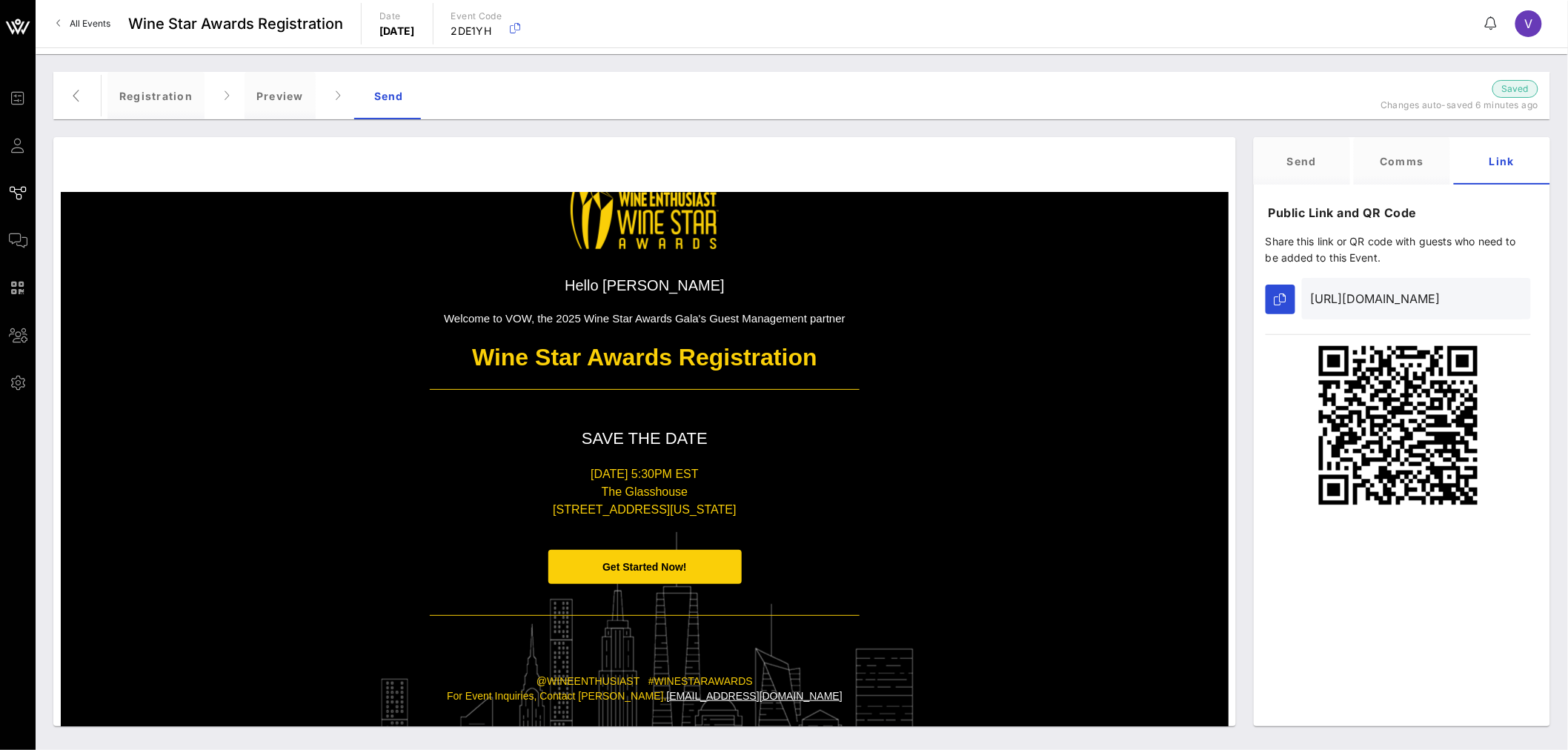
scroll to position [123, 0]
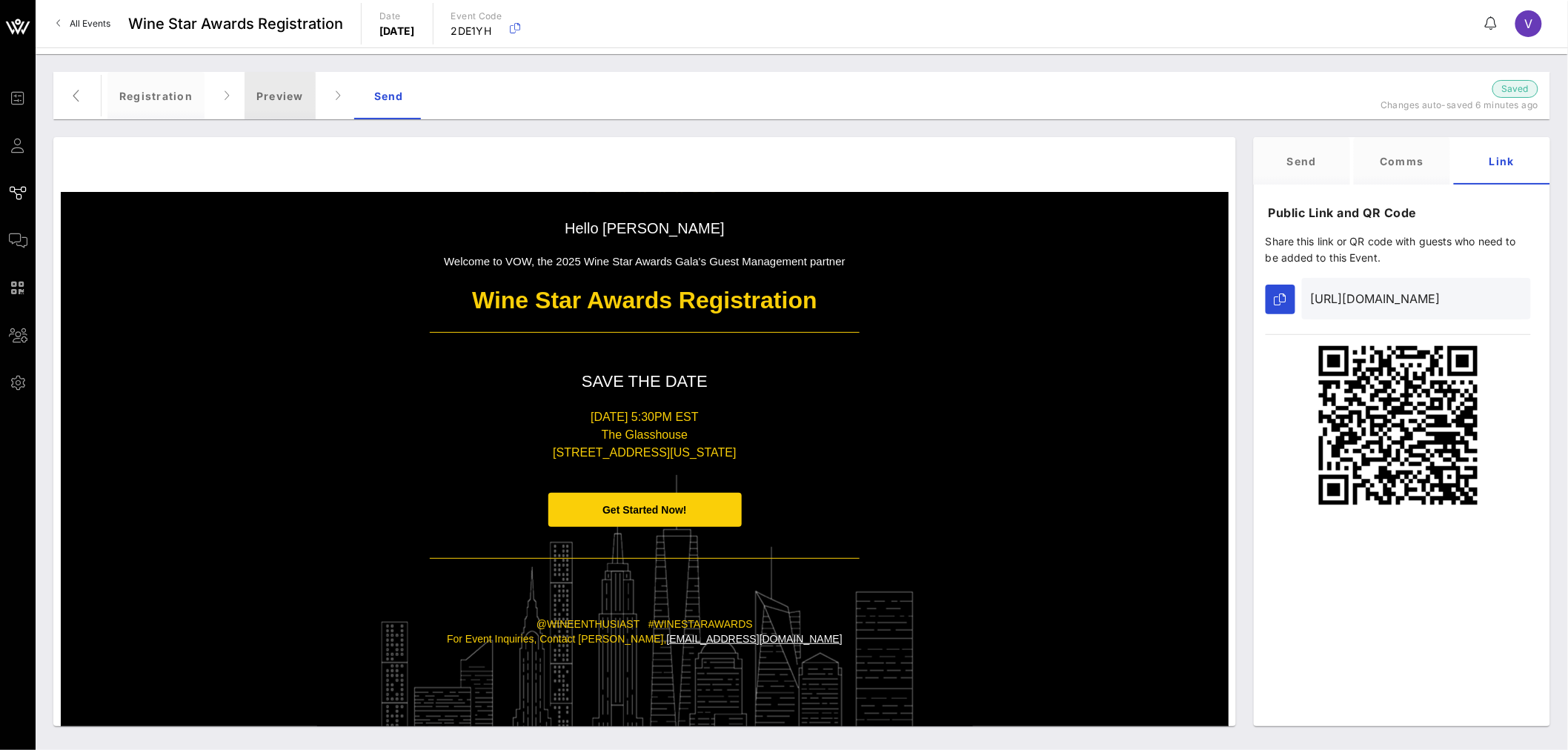
drag, startPoint x: 251, startPoint y: 89, endPoint x: 237, endPoint y: 117, distance: 31.3
click at [237, 117] on div "Registration Preview Send" at bounding box center [730, 95] width 1246 height 47
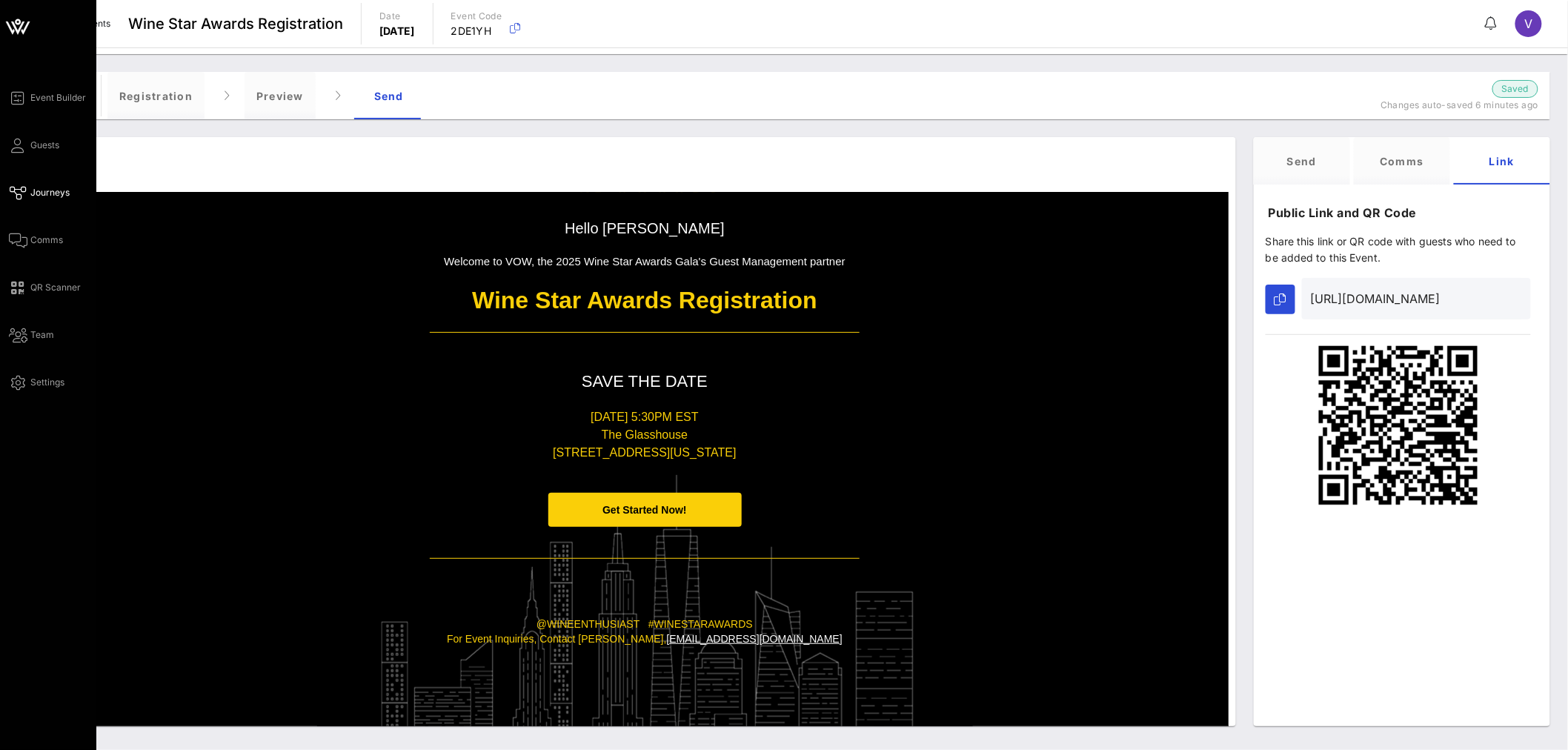
click at [26, 190] on link "Journeys" at bounding box center [39, 193] width 61 height 18
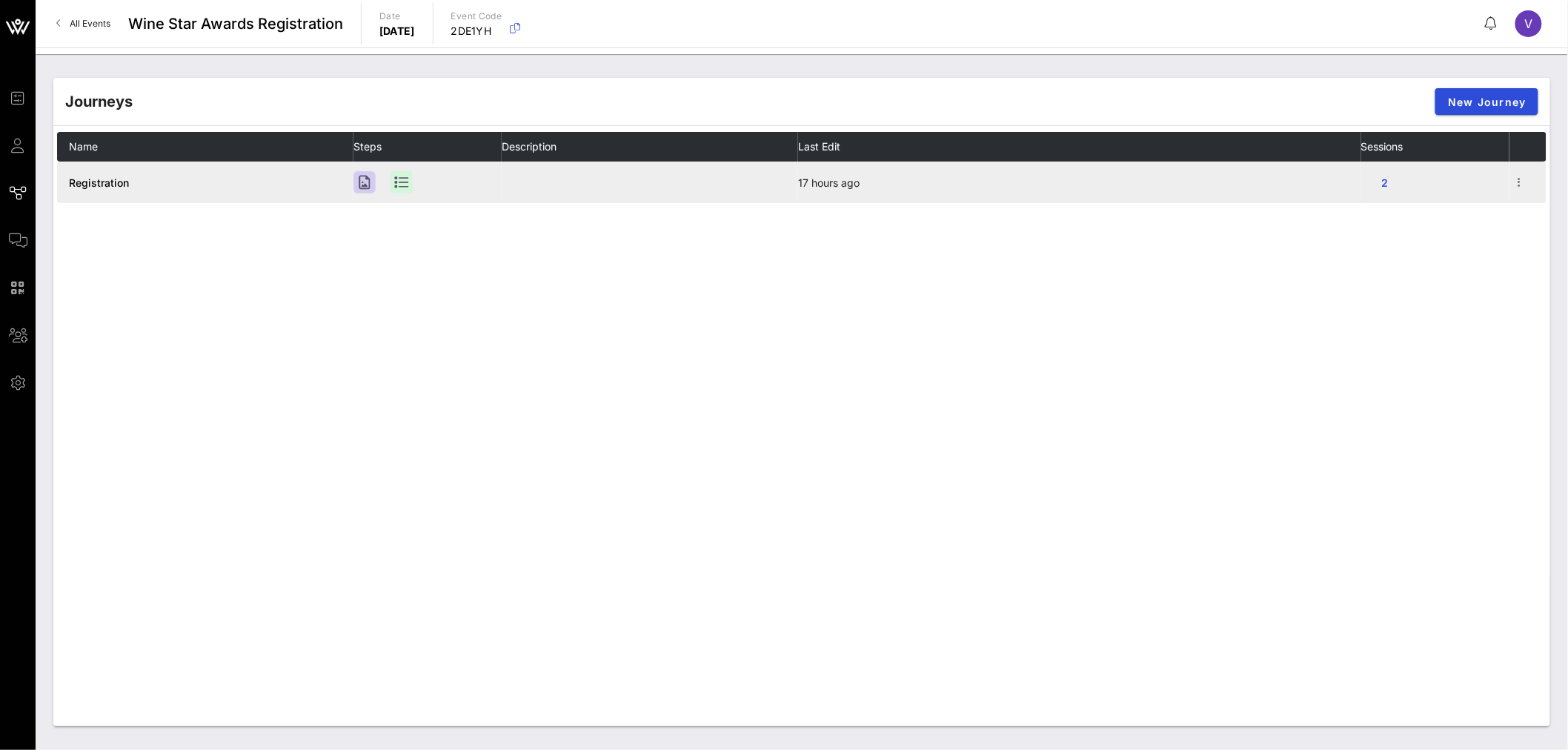
click at [104, 186] on span "Registration" at bounding box center [99, 182] width 60 height 13
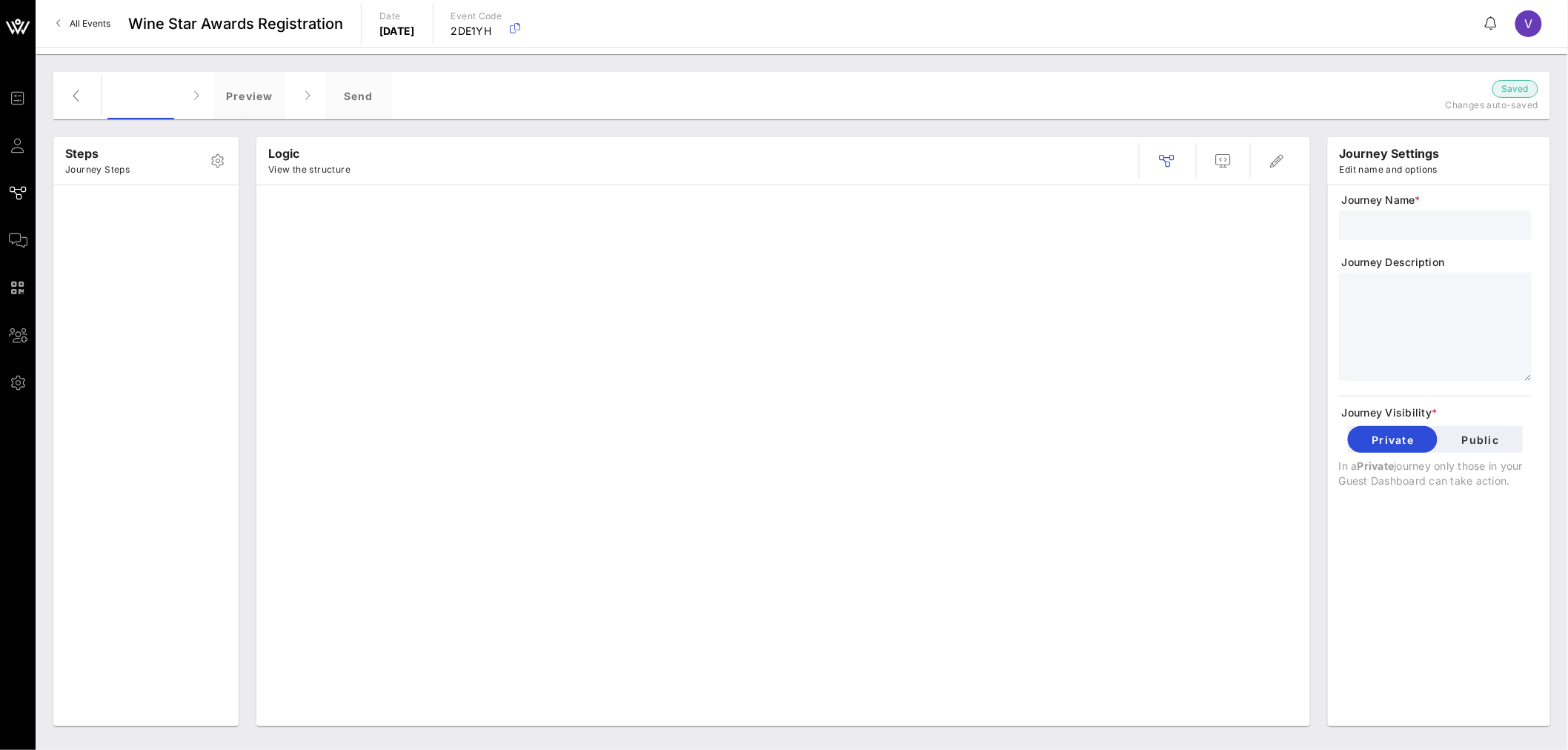
type input "Registration"
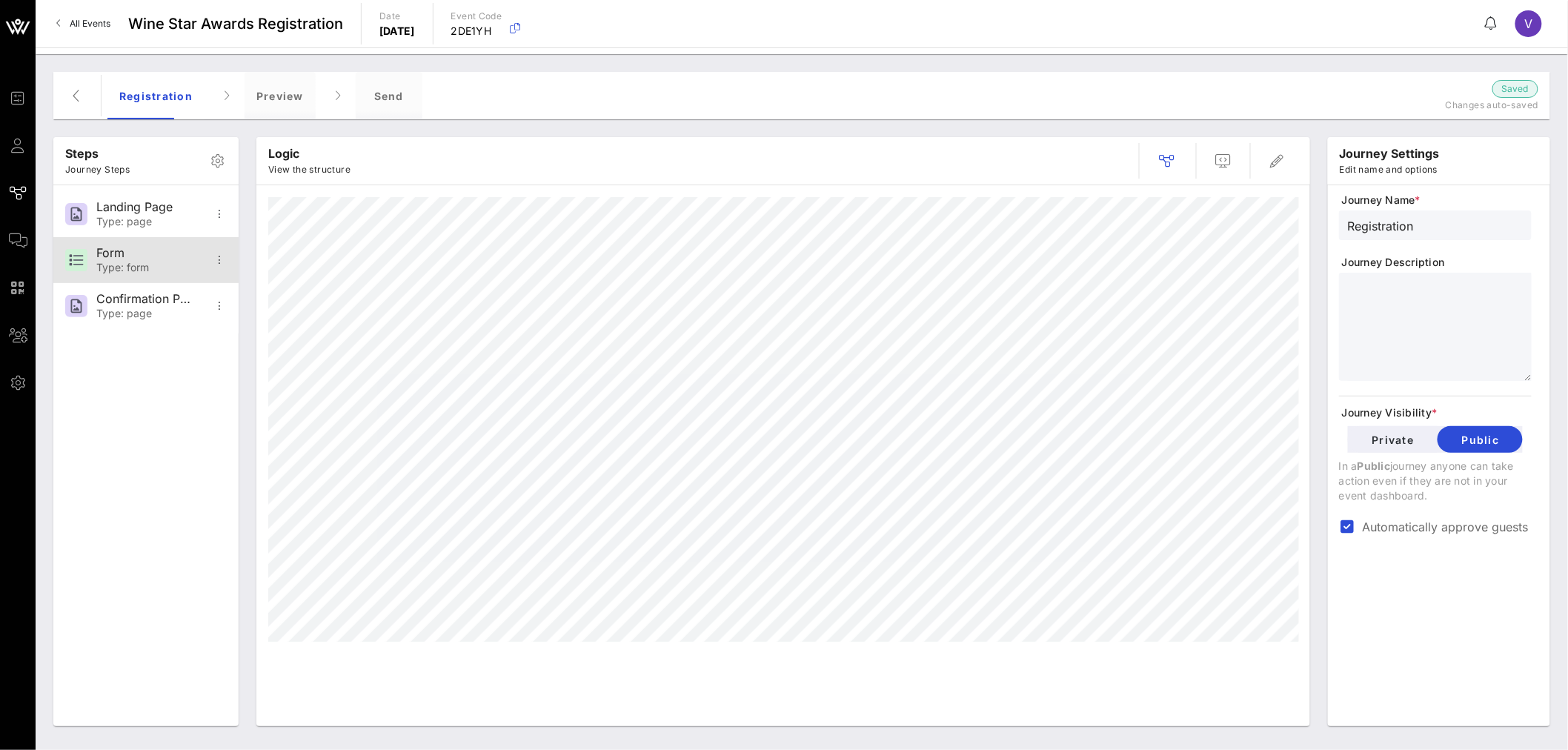
click at [139, 245] on div "Form Type: form" at bounding box center [145, 260] width 98 height 46
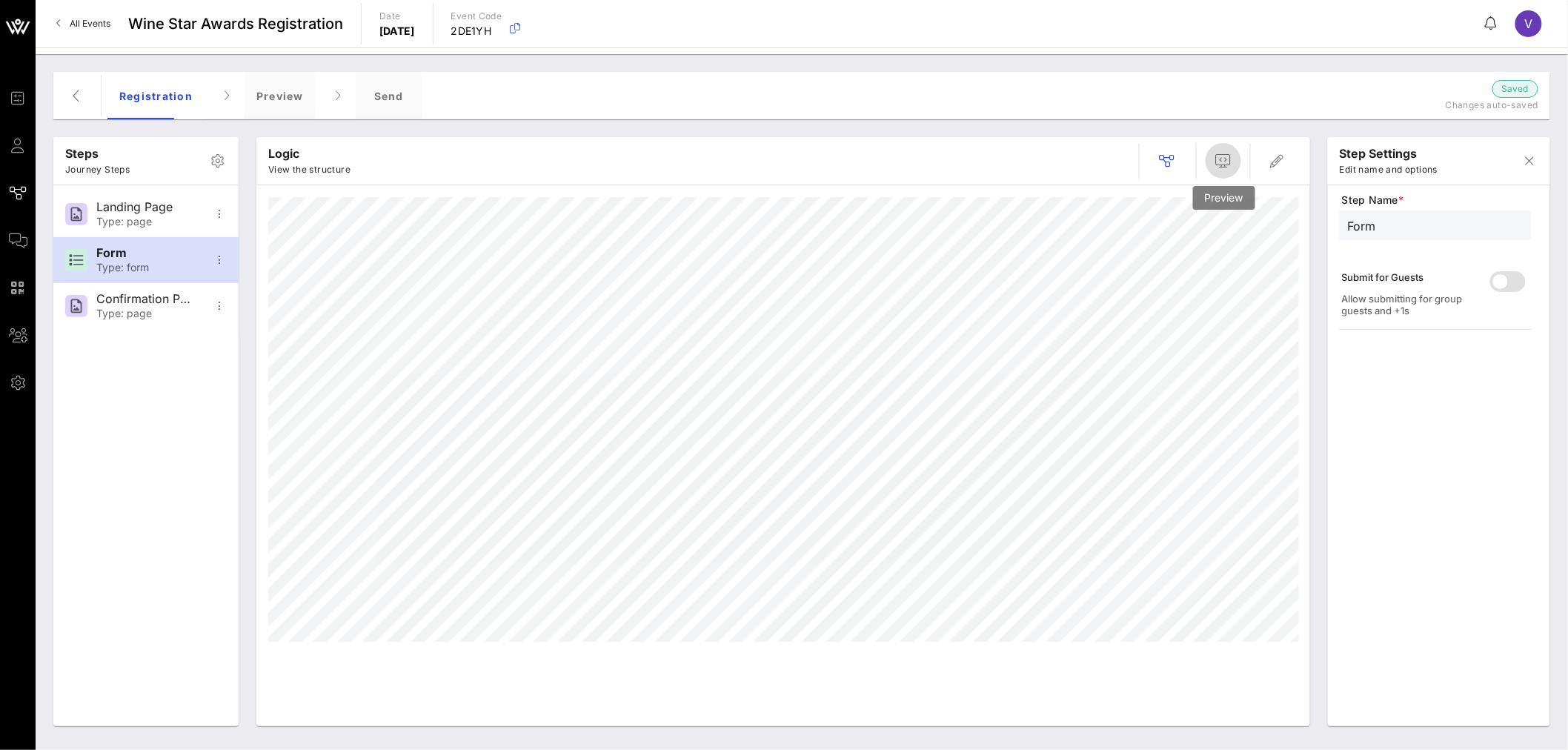
click at [1181, 157] on icon "button" at bounding box center [1223, 161] width 18 height 18
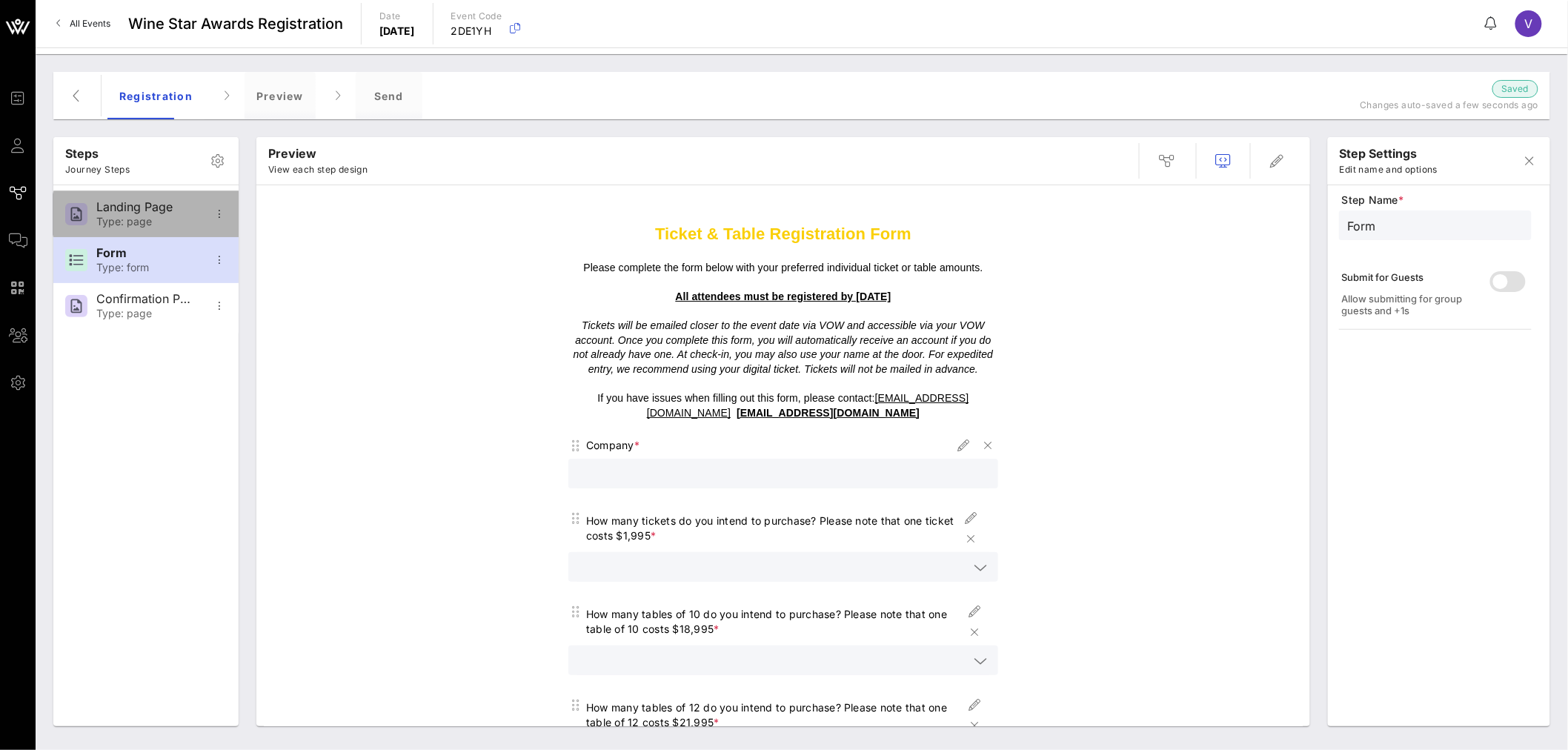
click at [129, 223] on div "Type: page" at bounding box center [145, 221] width 98 height 13
type input "Landing Page"
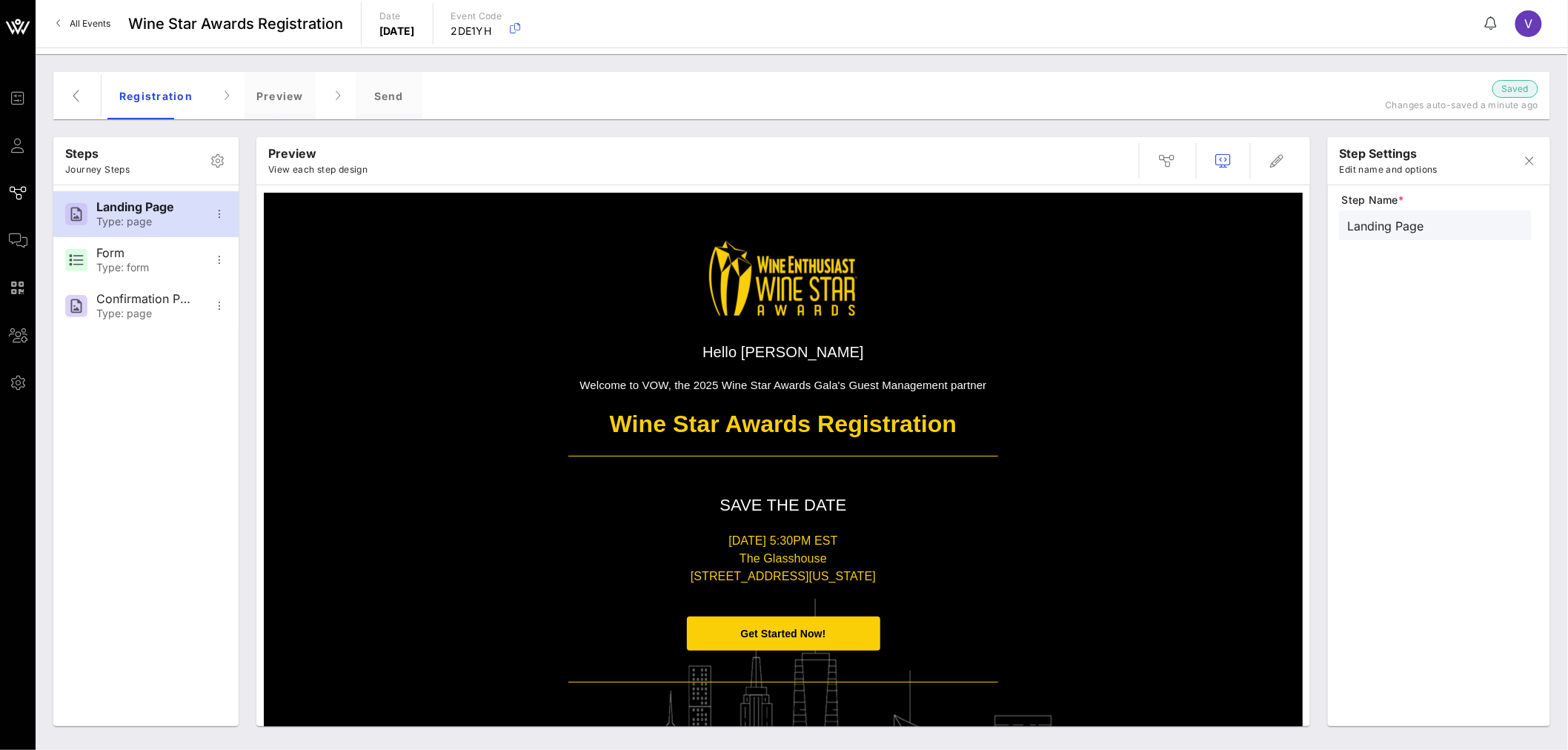
click at [630, 71] on div "Steps Journey Steps Landing Page Type: page Form Type: form Confirmation Page T…" at bounding box center [802, 402] width 1515 height 666
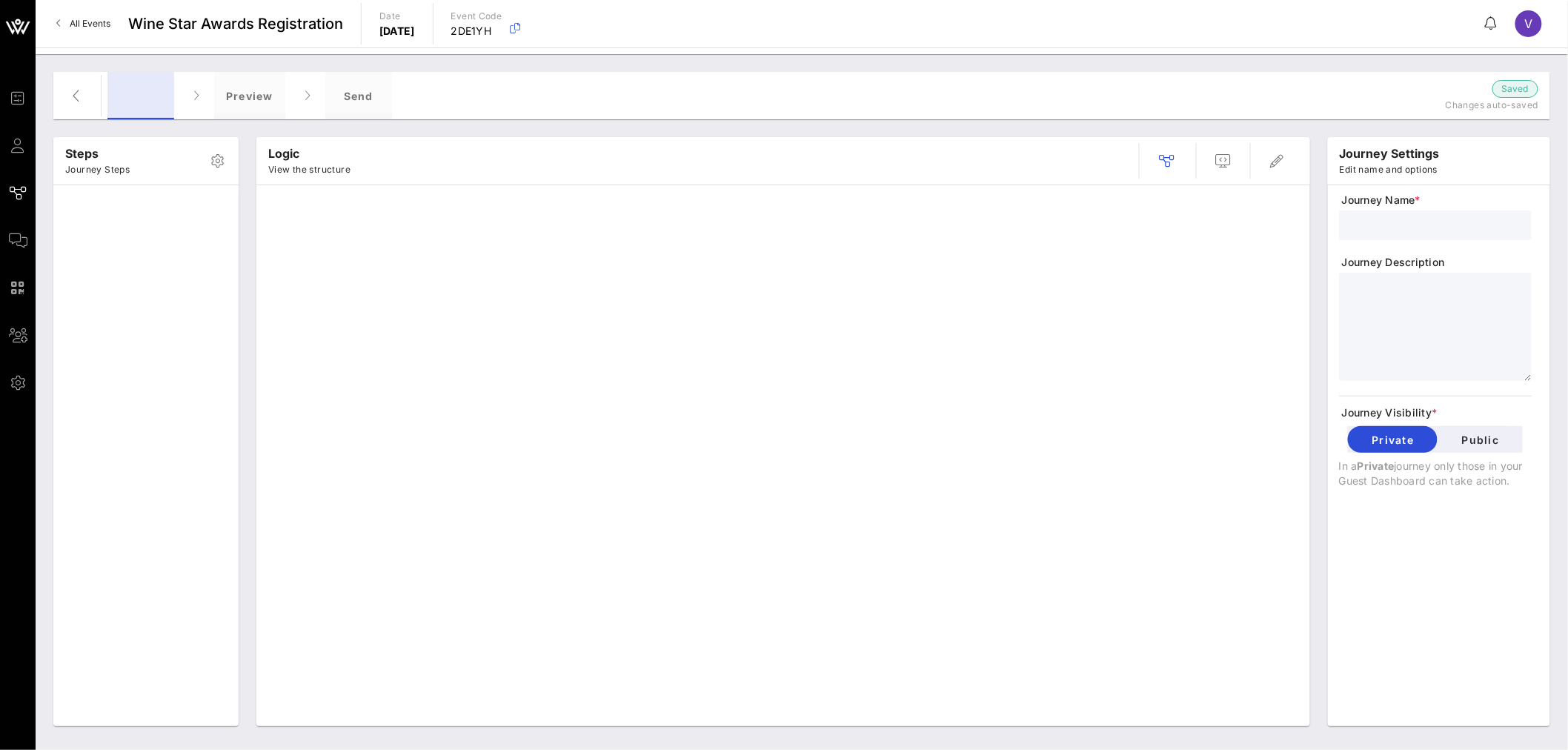
type input "Registration"
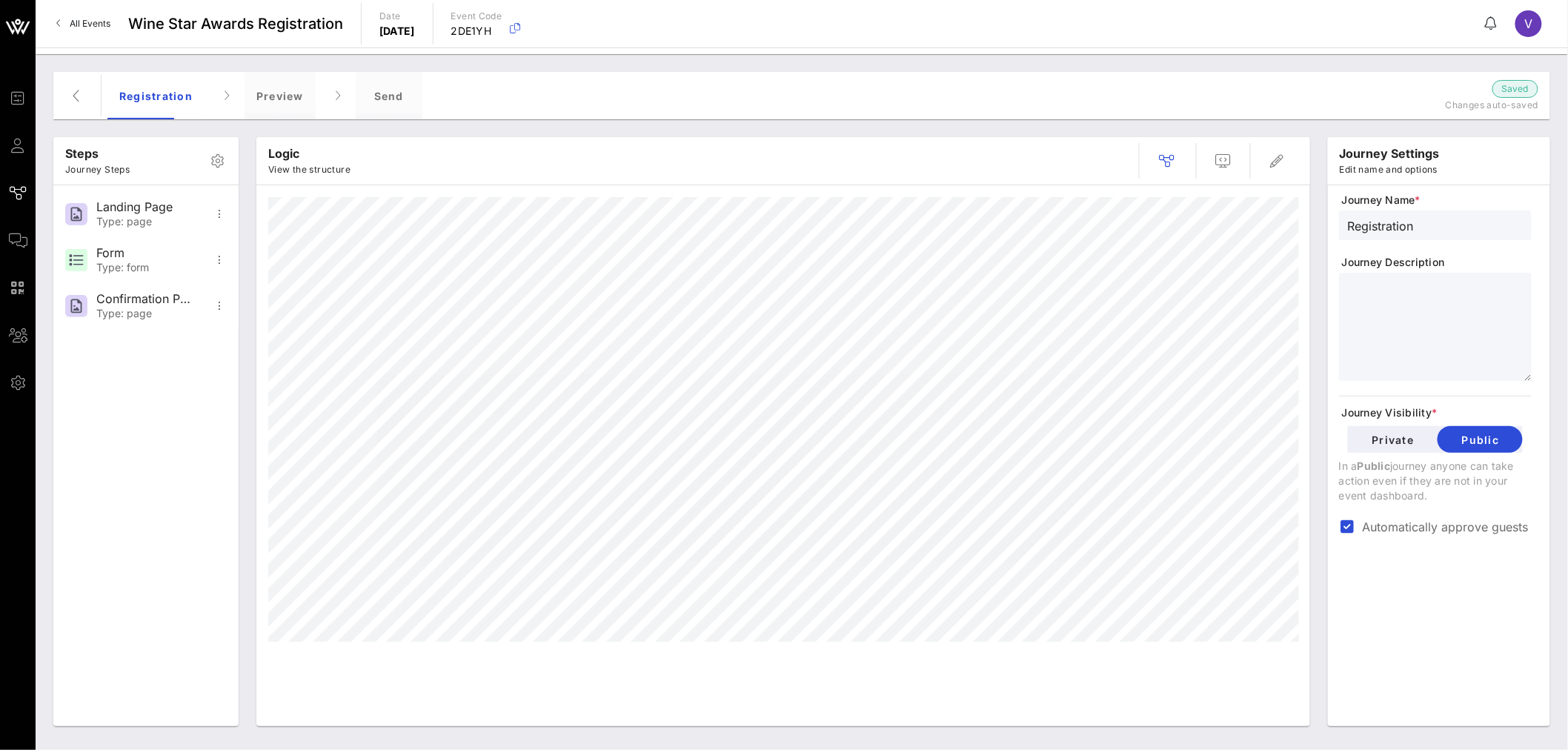
click at [87, 20] on span "All Events" at bounding box center [90, 23] width 41 height 11
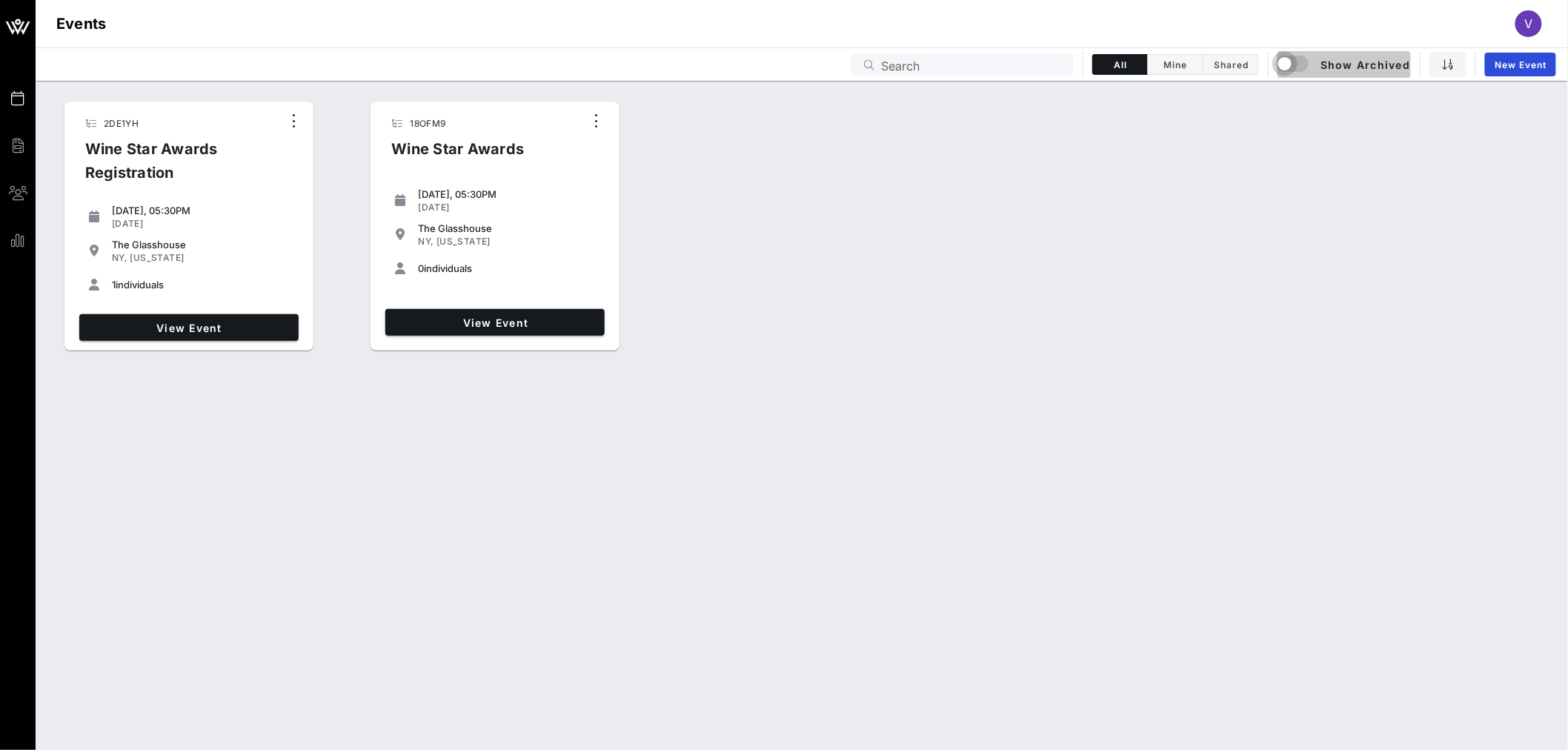
click at [1282, 62] on div "button" at bounding box center [1285, 64] width 21 height 21
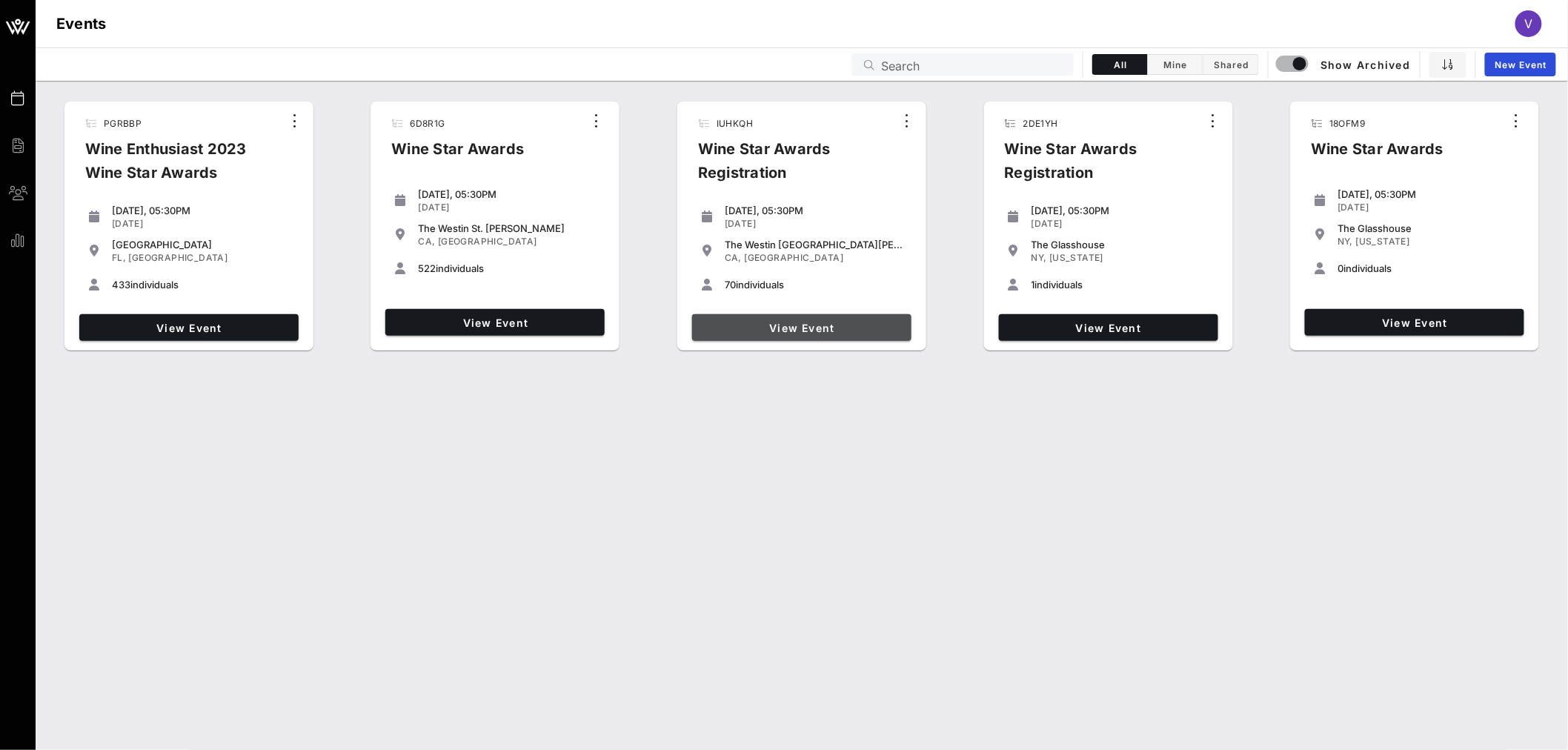
click at [818, 337] on link "View Event" at bounding box center [801, 327] width 219 height 26
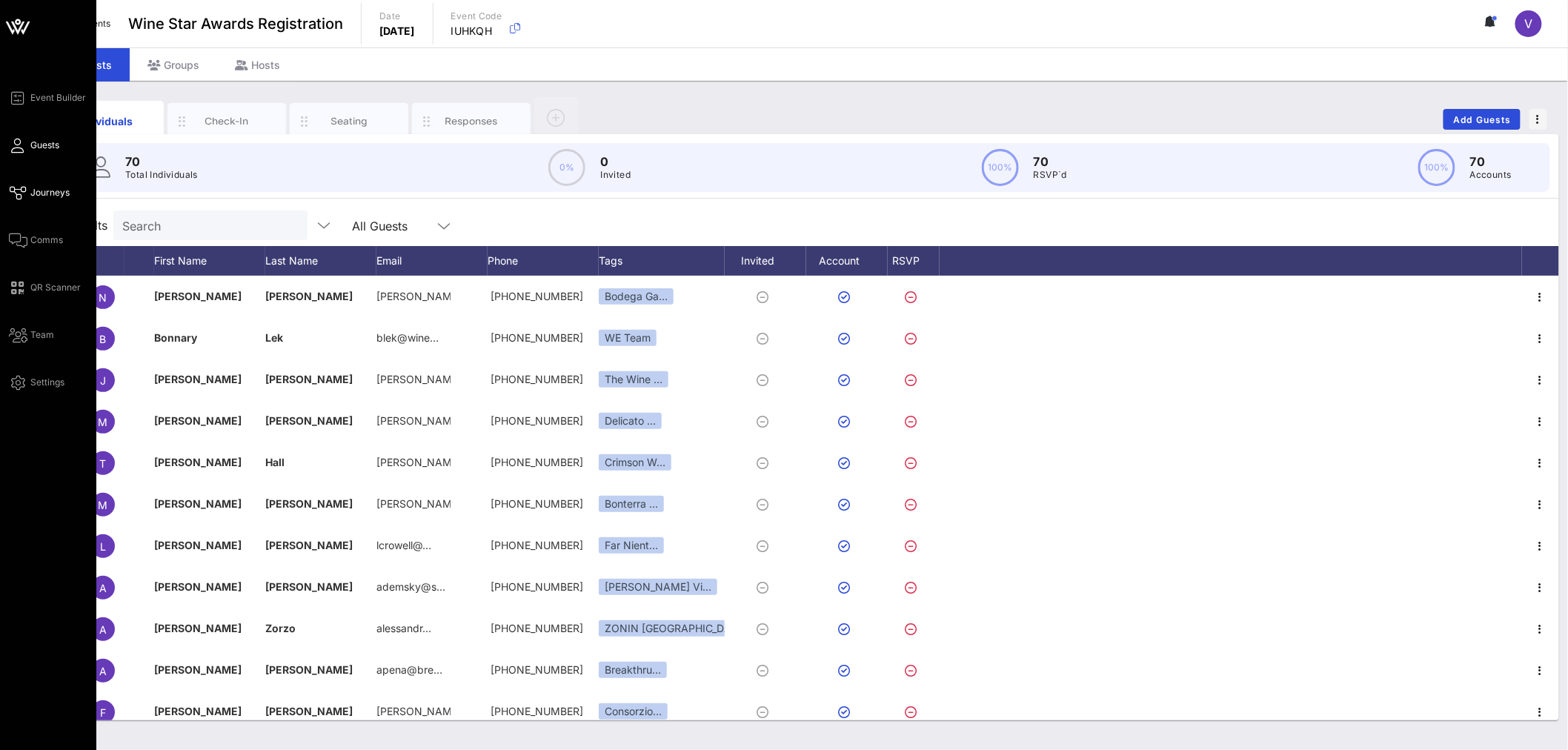
click at [17, 194] on icon at bounding box center [18, 193] width 19 height 2
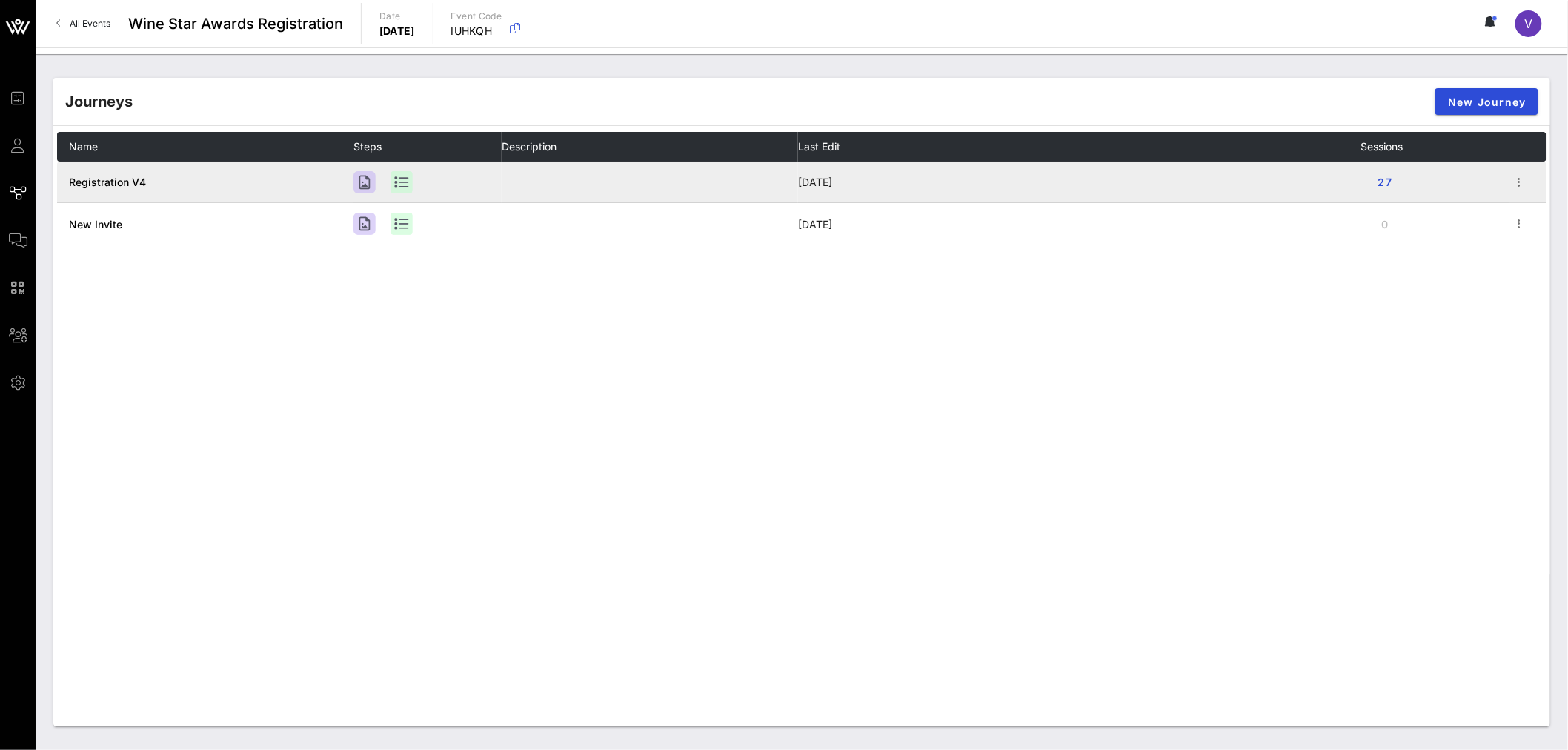
click at [102, 184] on span "Registration V4" at bounding box center [108, 181] width 77 height 13
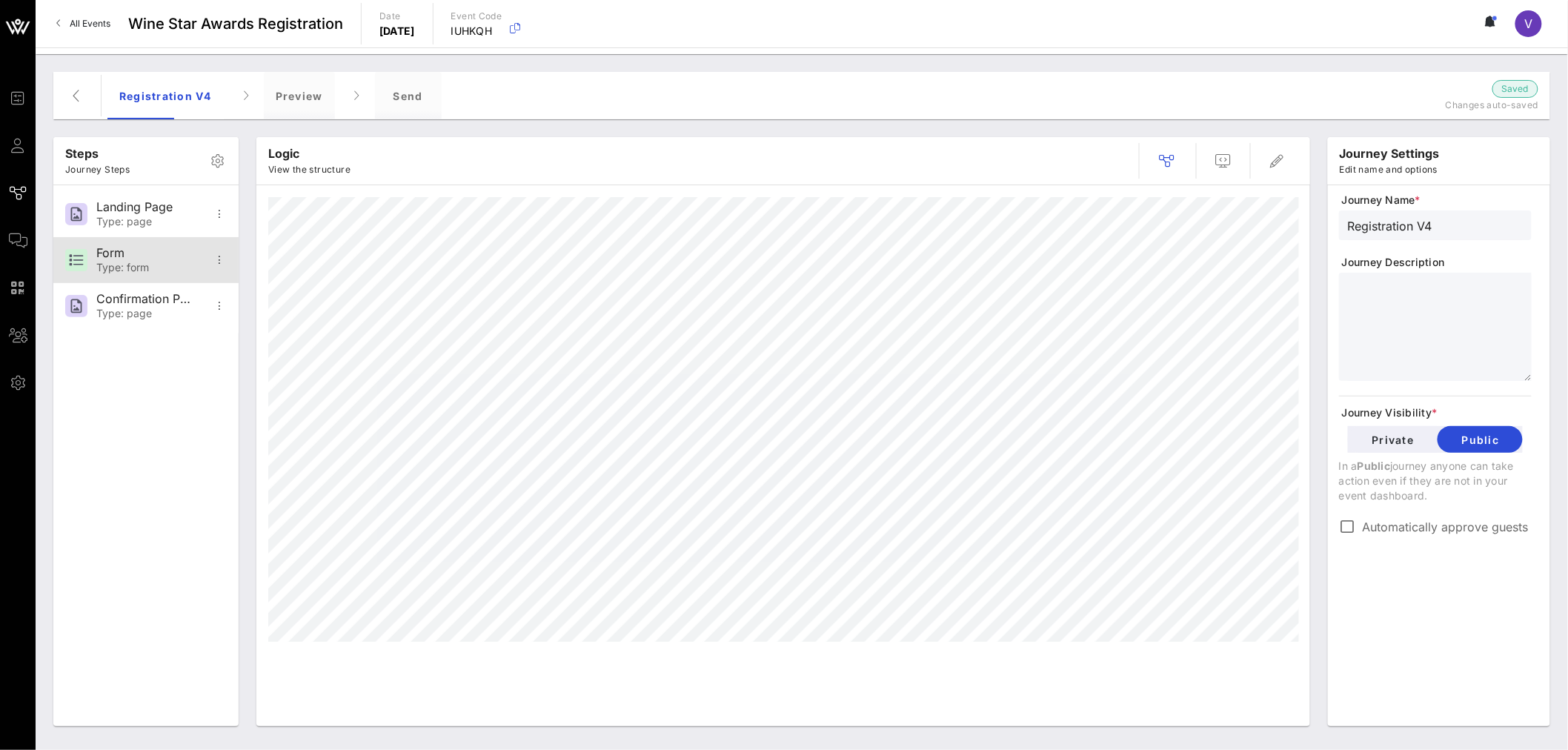
click at [112, 260] on div "Form" at bounding box center [145, 253] width 98 height 14
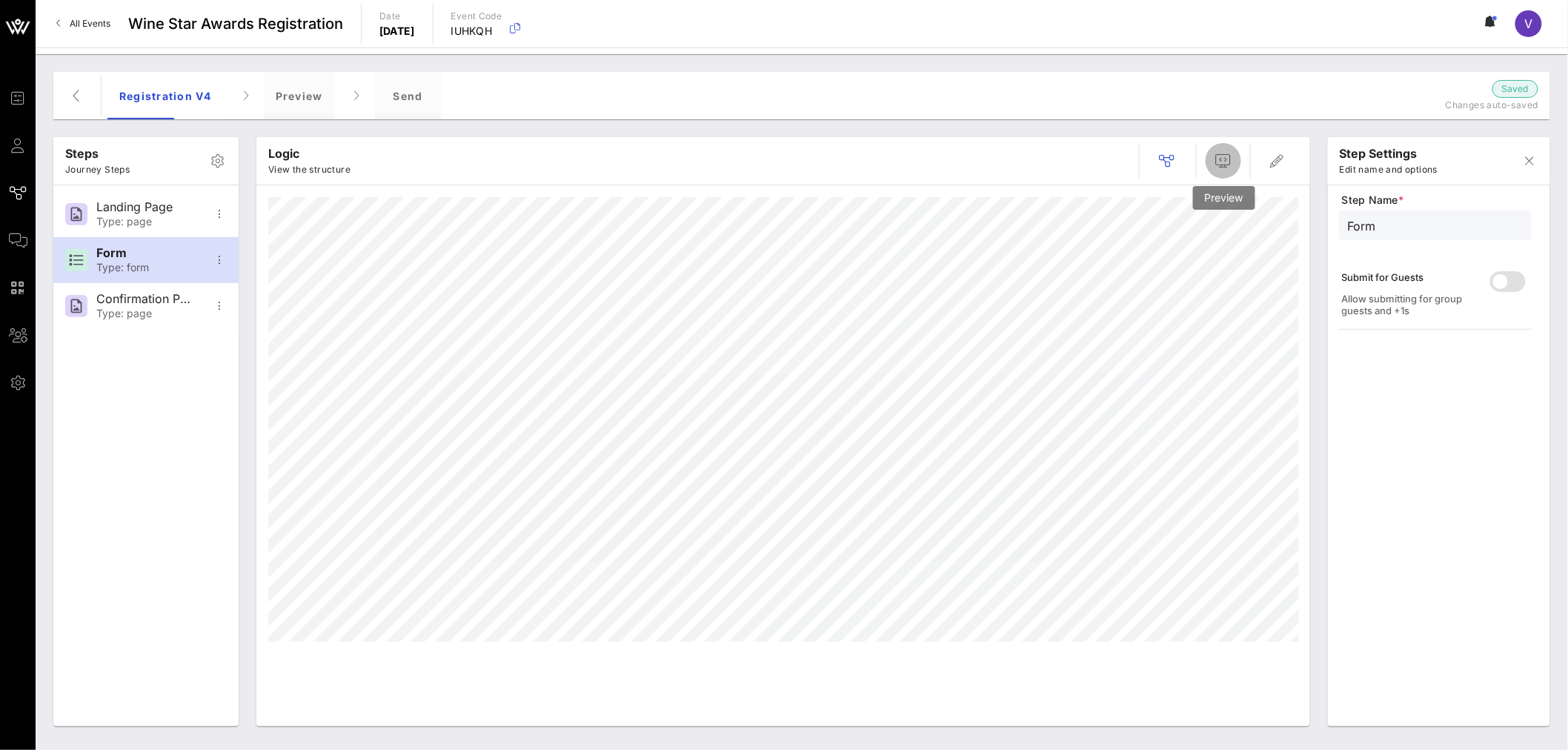
click at [1238, 159] on span "button" at bounding box center [1223, 161] width 35 height 18
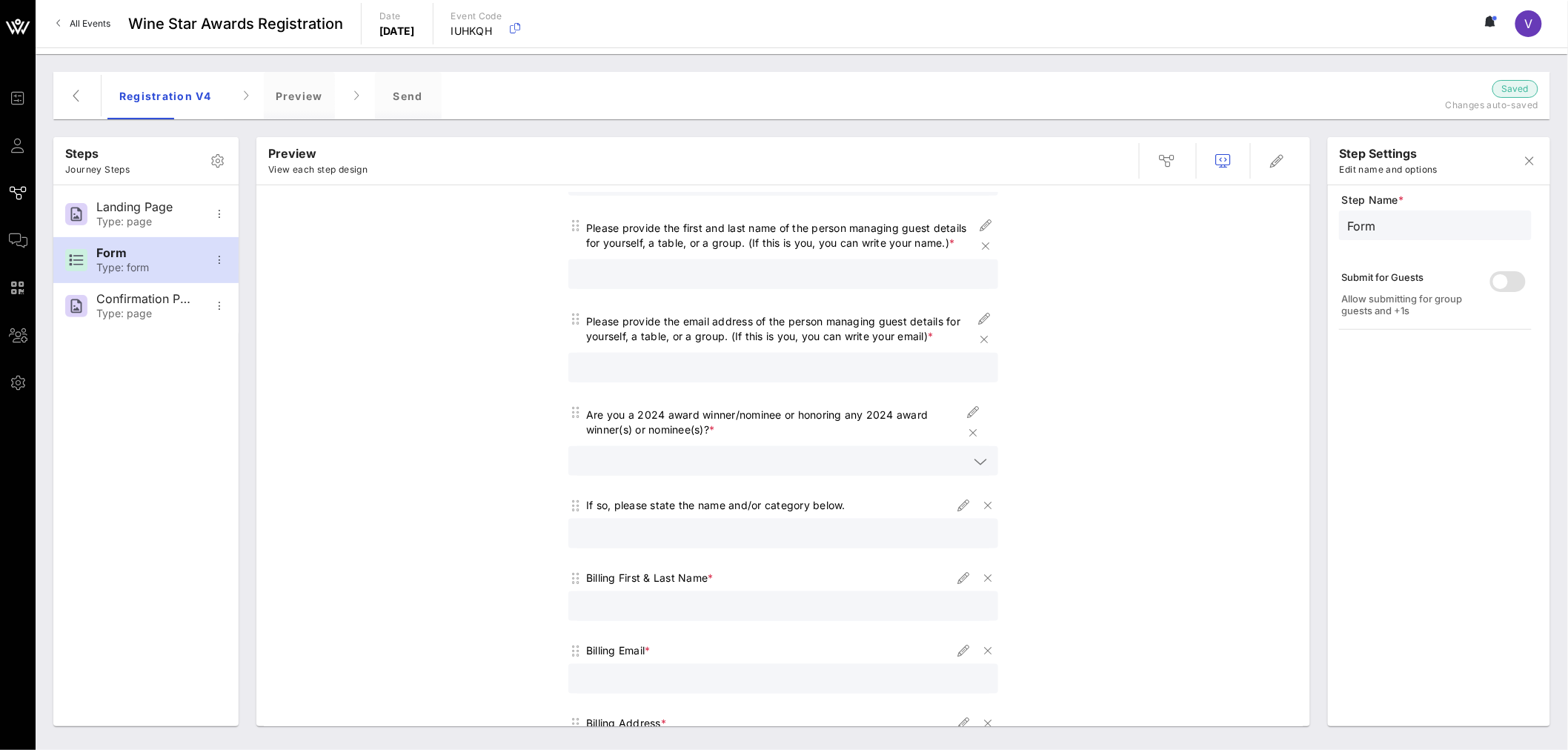
scroll to position [658, 0]
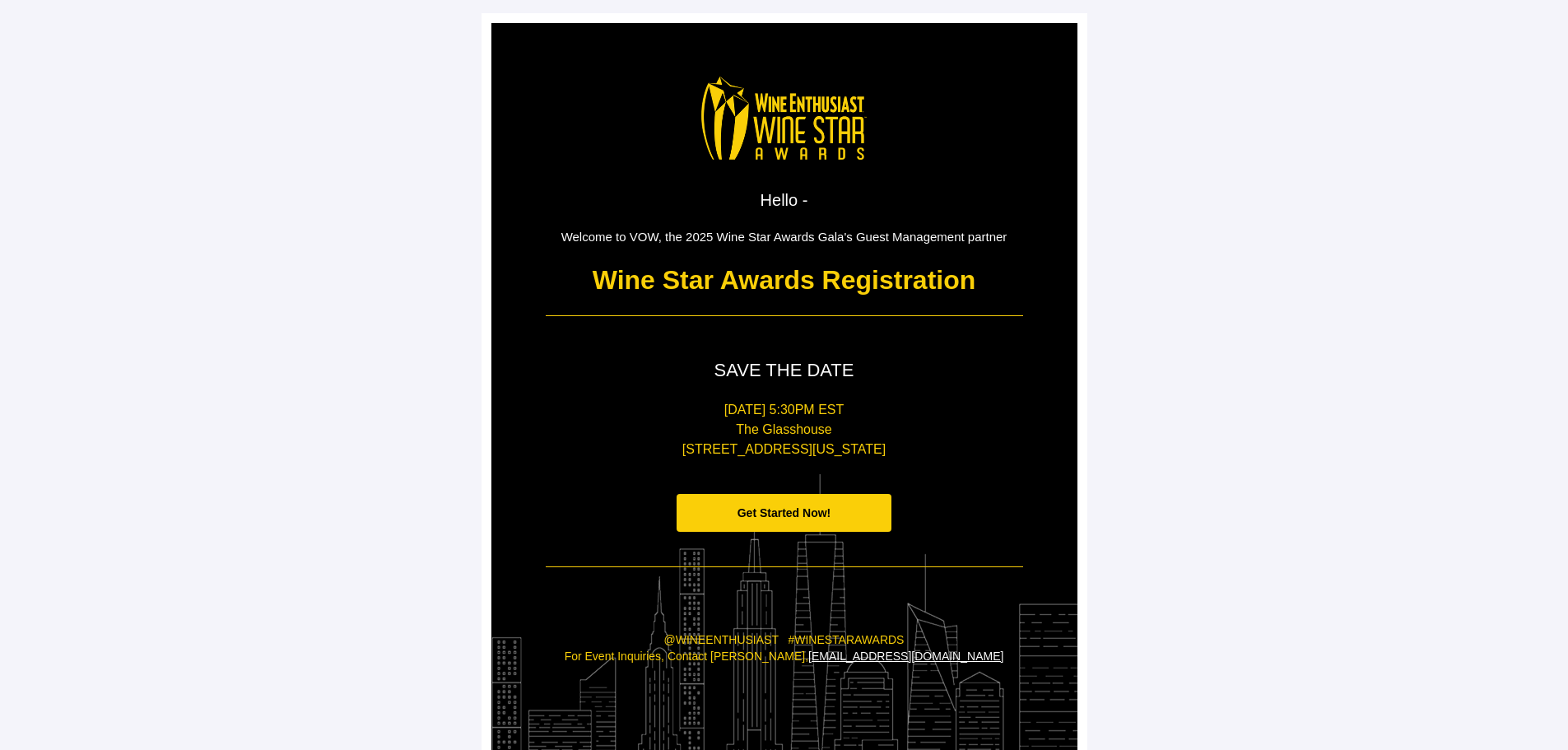
click at [792, 507] on span "Get Started Now!" at bounding box center [784, 513] width 94 height 13
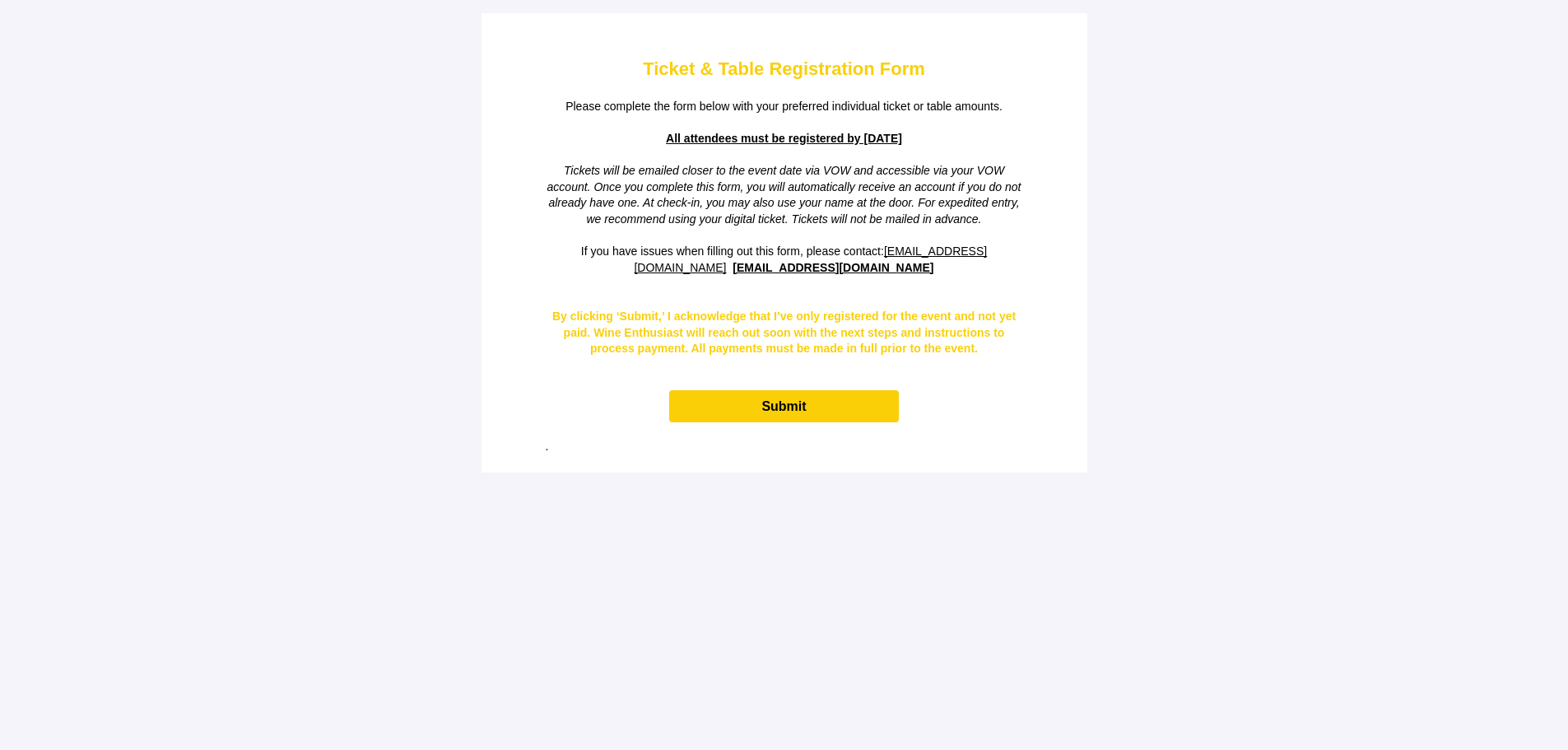
click at [782, 400] on span "Submit" at bounding box center [784, 406] width 44 height 14
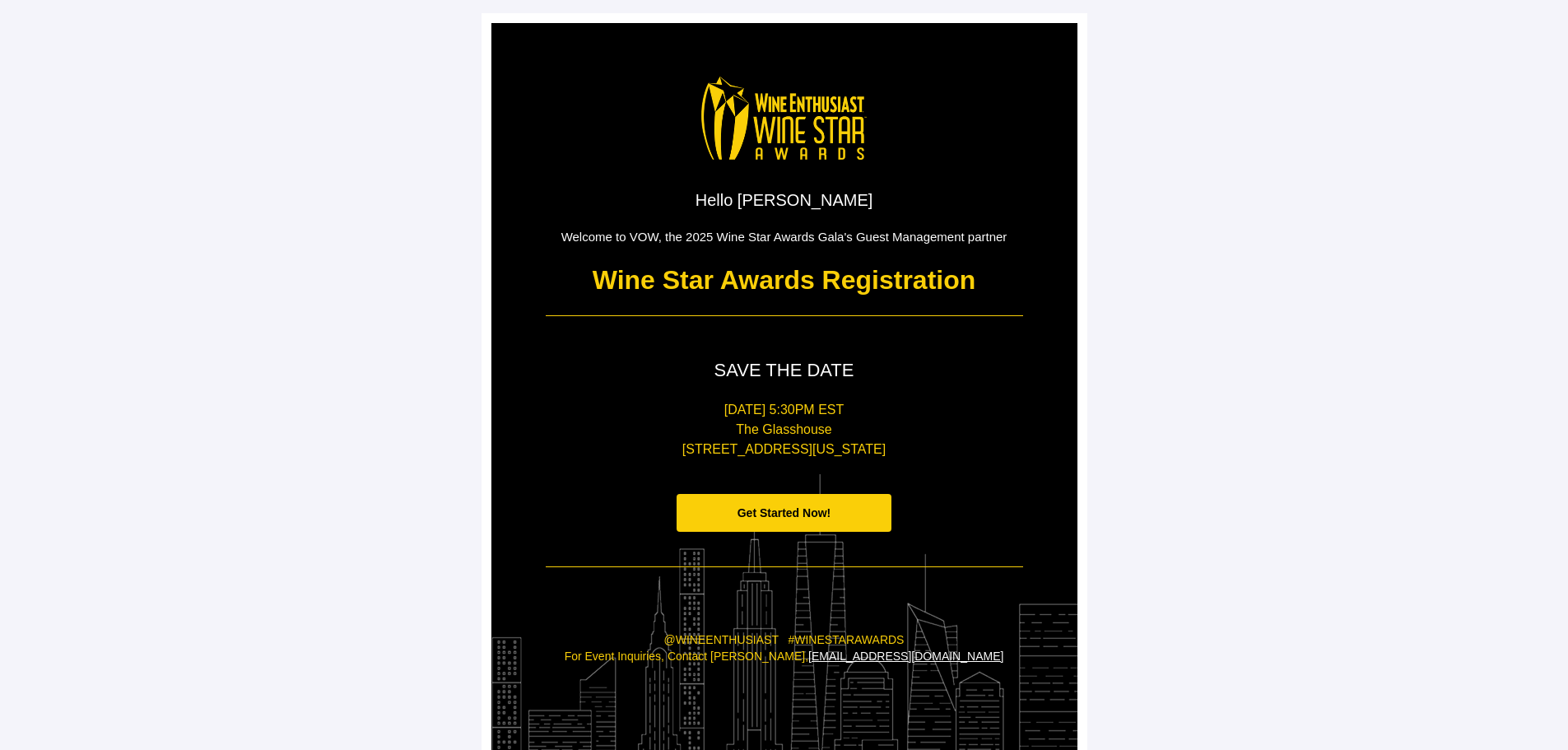
click at [795, 509] on span "Get Started Now!" at bounding box center [784, 513] width 94 height 13
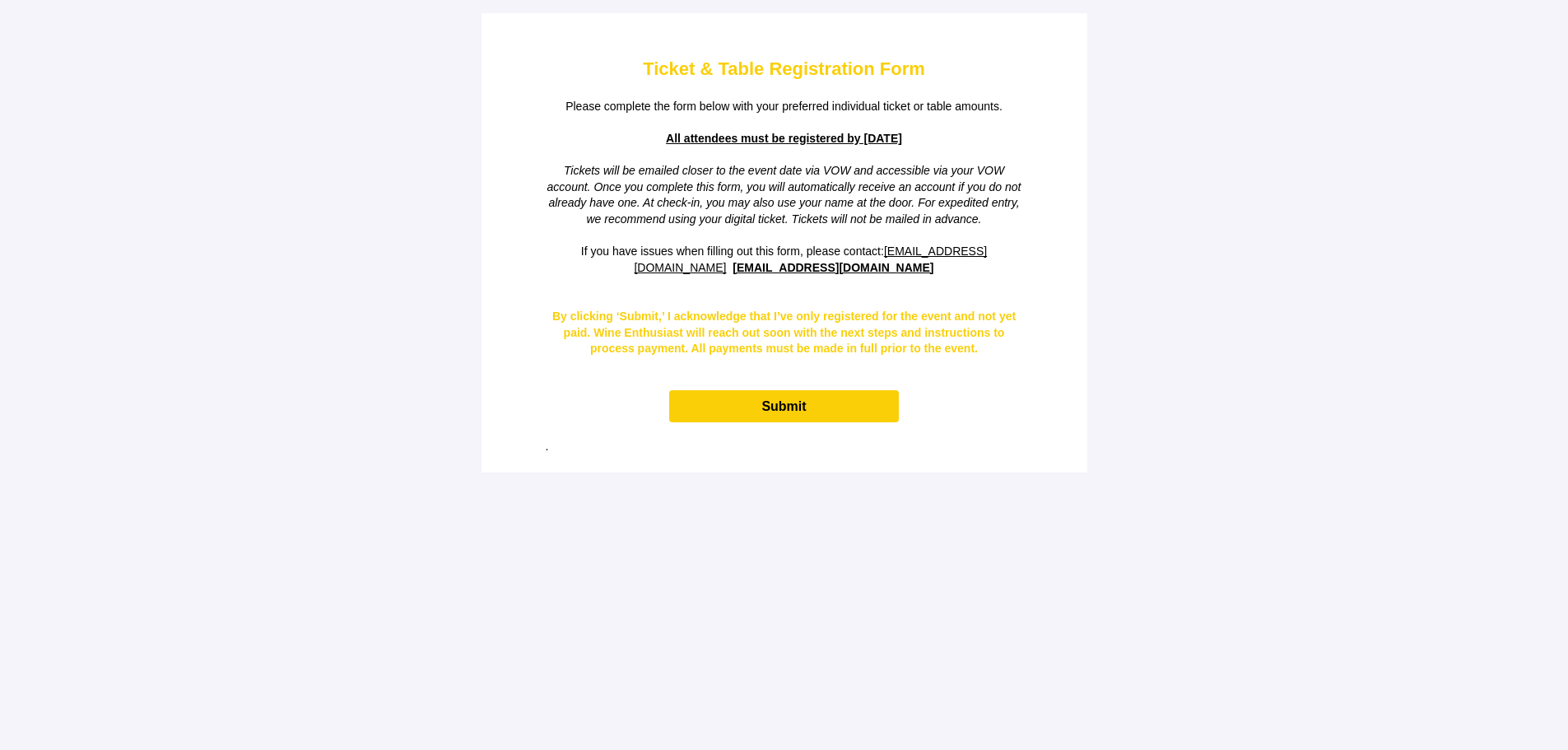
click at [772, 403] on span "Submit" at bounding box center [784, 406] width 44 height 14
